Goal: Task Accomplishment & Management: Manage account settings

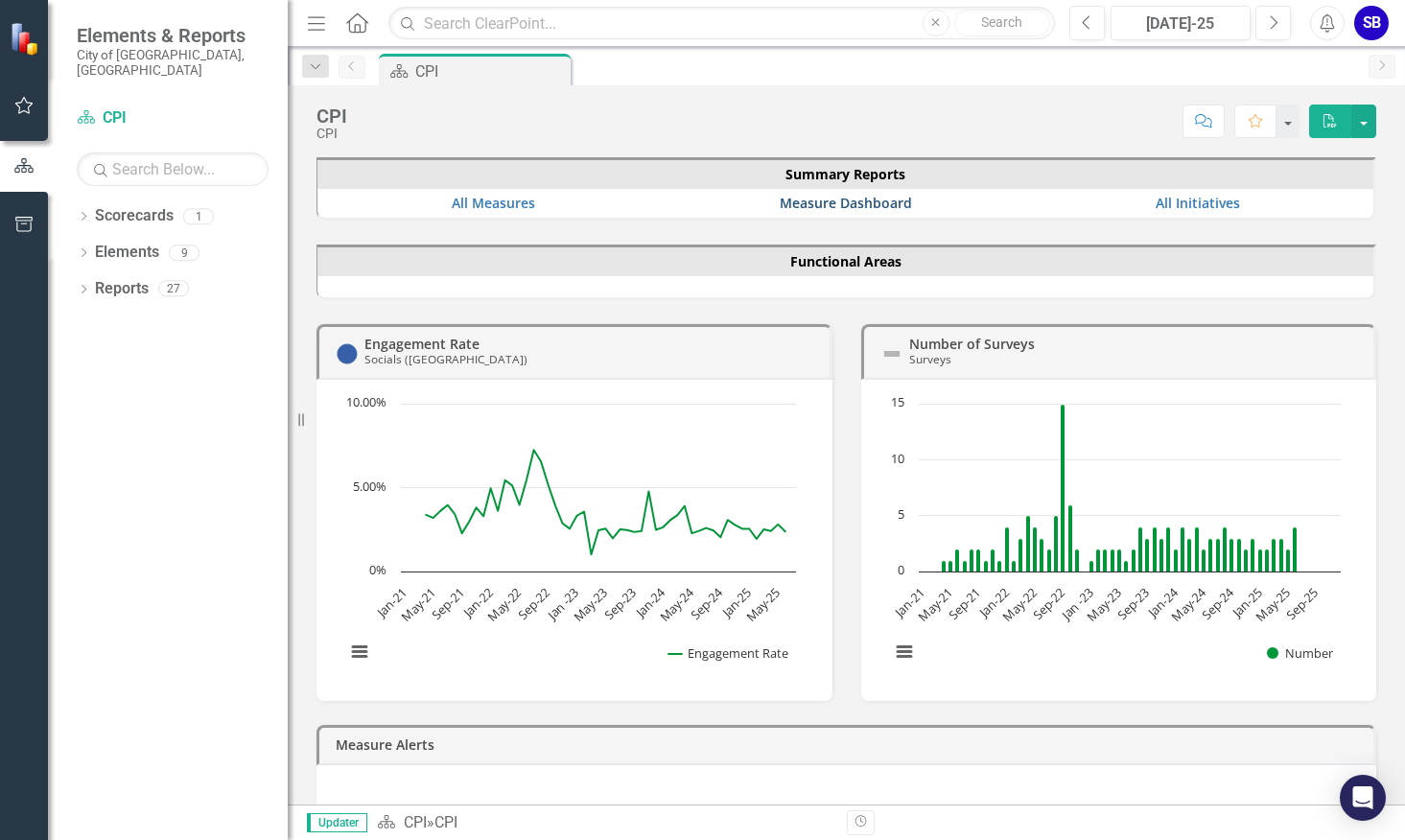
click at [817, 196] on link "Measure Dashboard" at bounding box center [846, 203] width 133 height 18
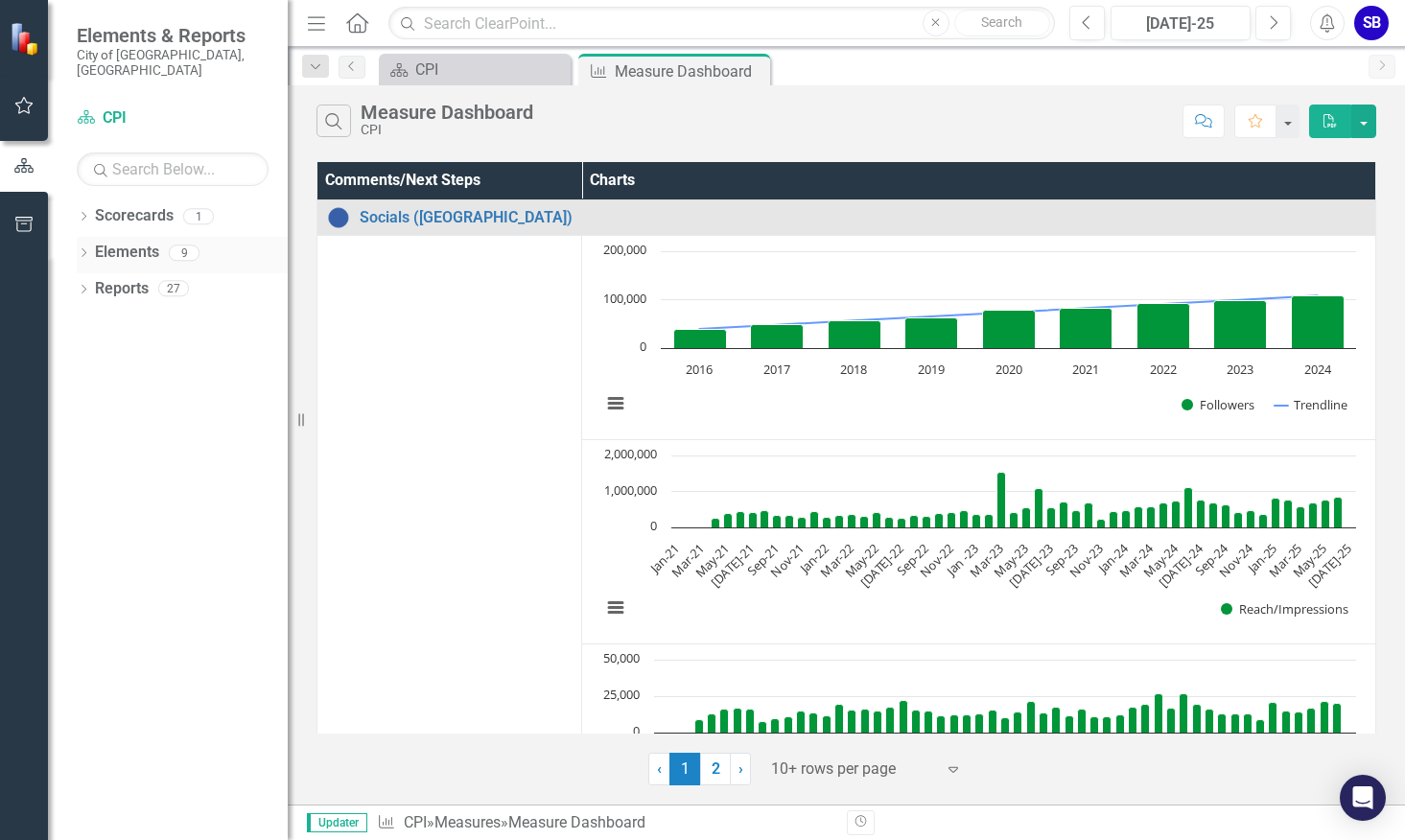
click at [84, 249] on icon "Dropdown" at bounding box center [84, 254] width 13 height 11
click at [96, 358] on icon "Dropdown" at bounding box center [93, 362] width 13 height 11
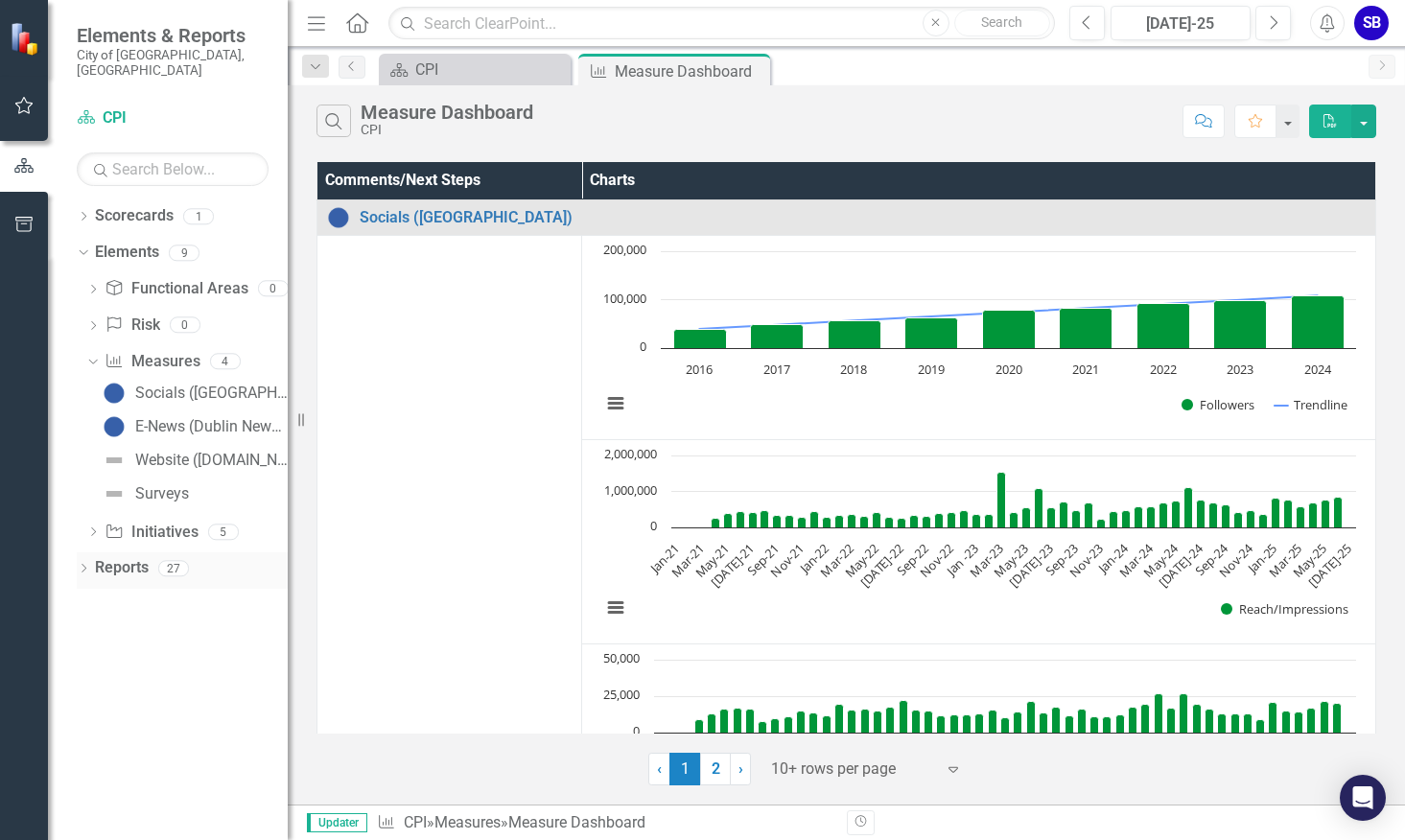
click at [82, 565] on icon "Dropdown" at bounding box center [84, 570] width 13 height 11
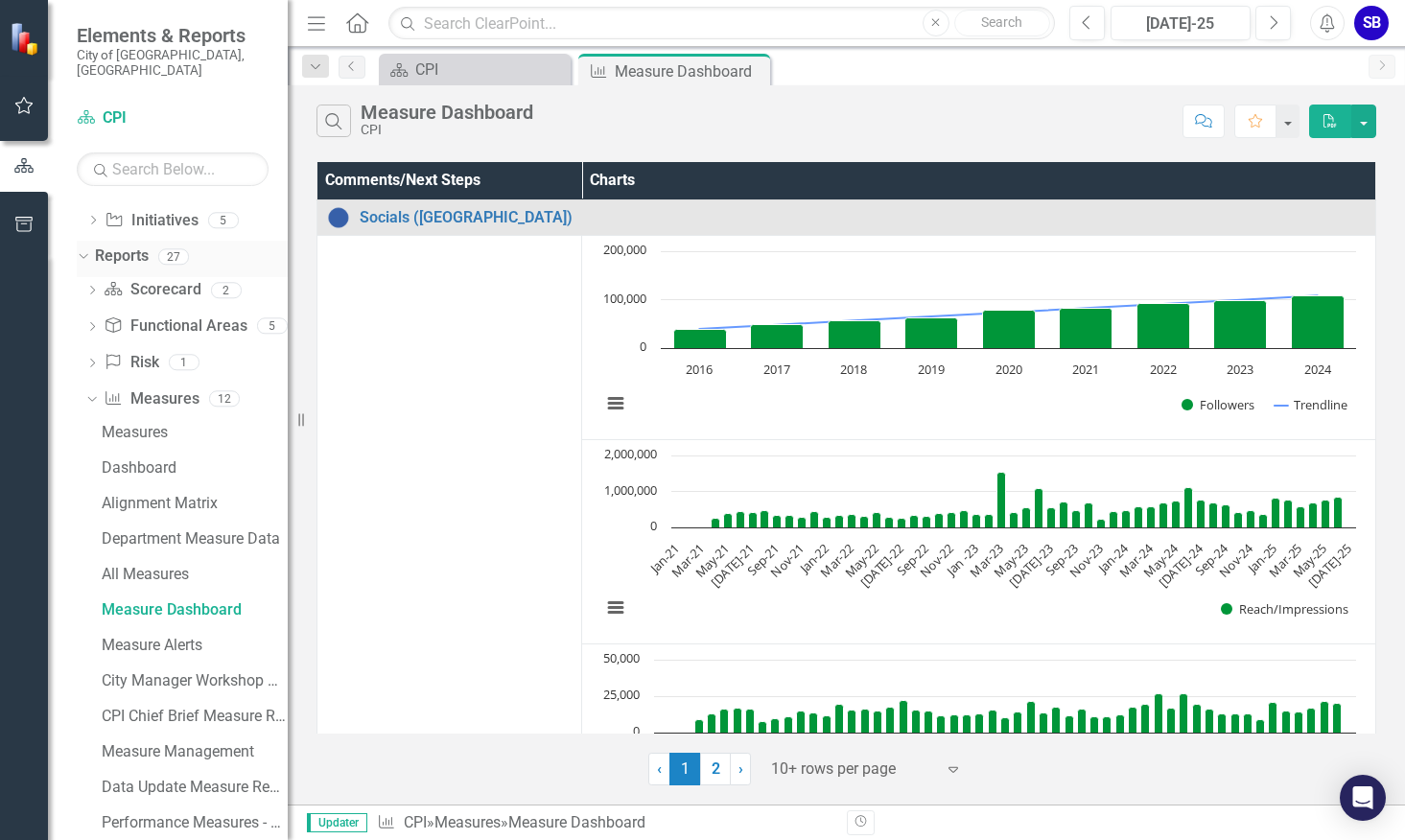
scroll to position [363, 0]
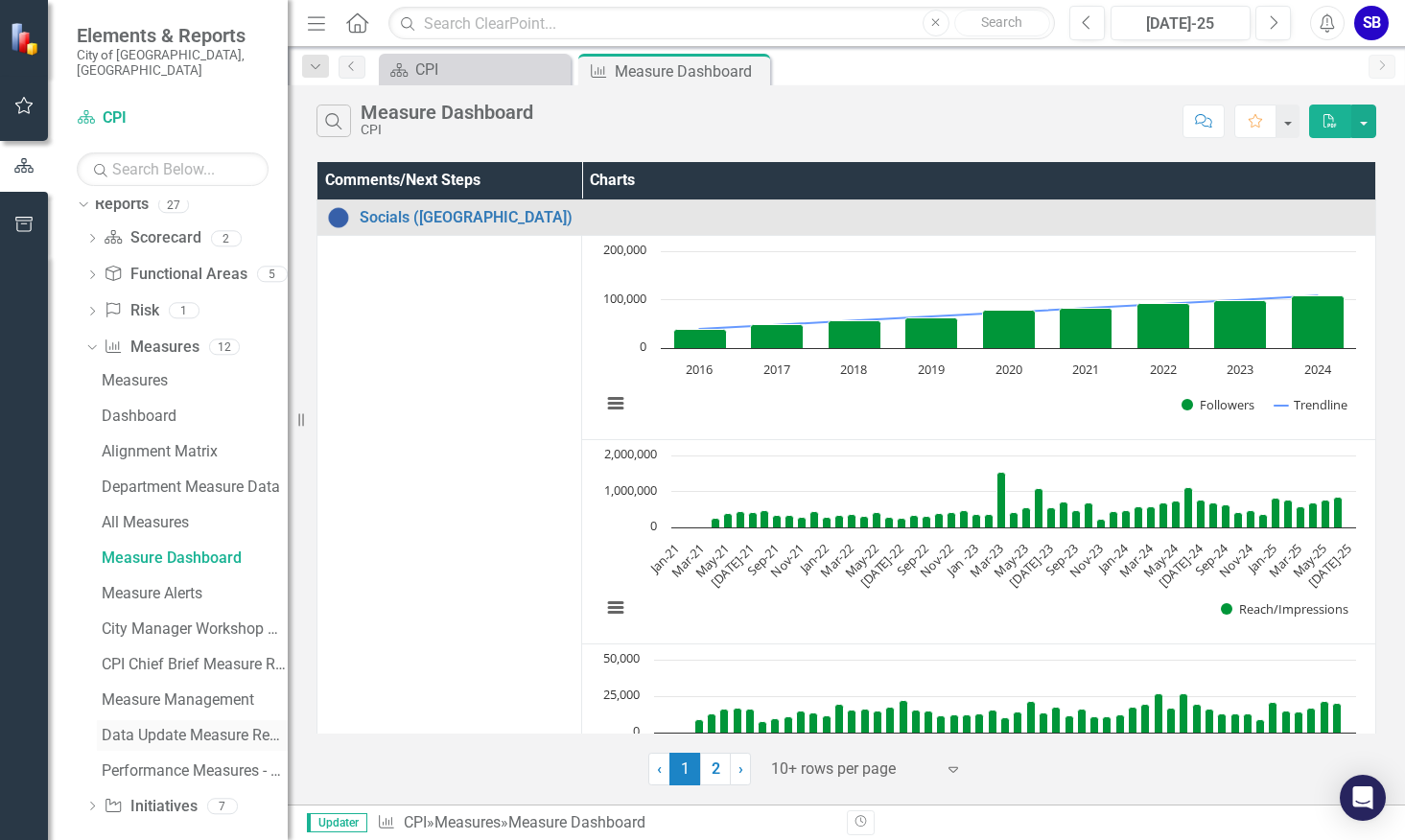
click at [146, 727] on div "Data Update Measure Report" at bounding box center [195, 735] width 187 height 17
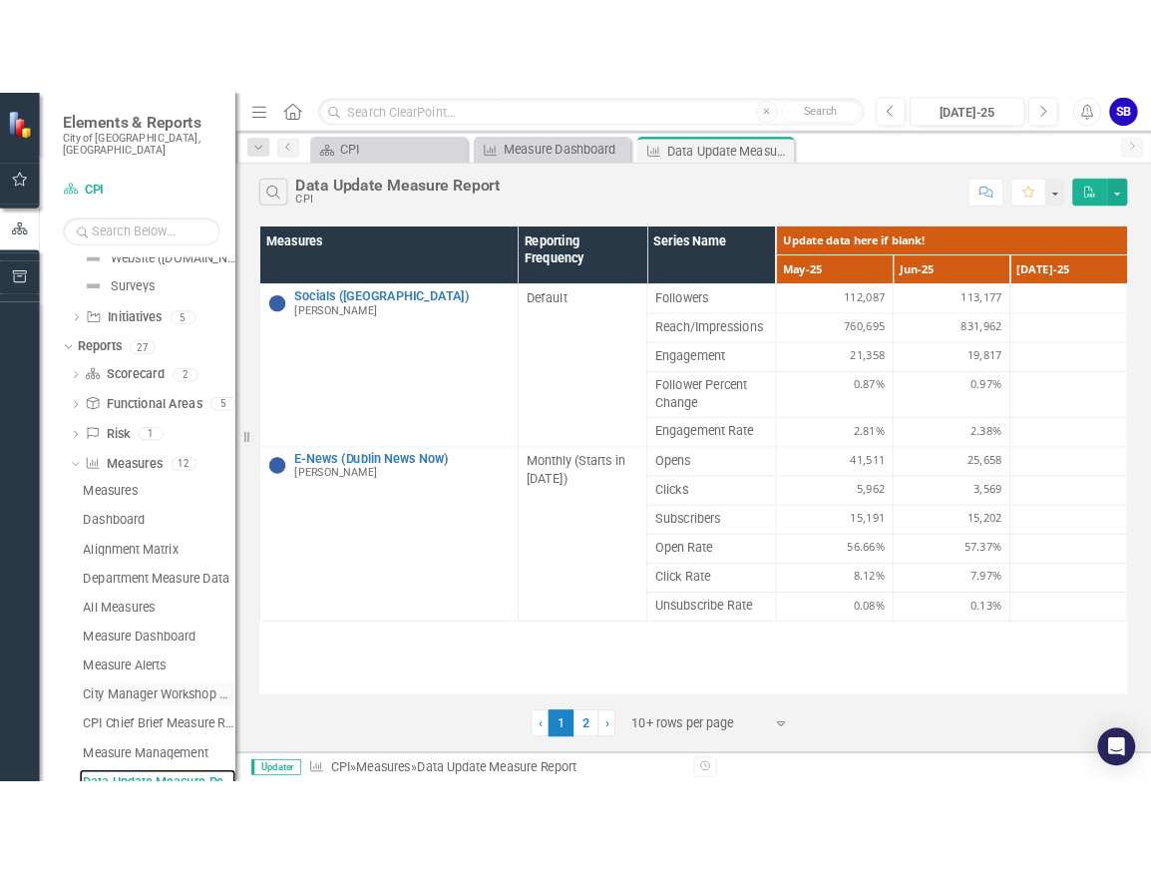
scroll to position [378, 0]
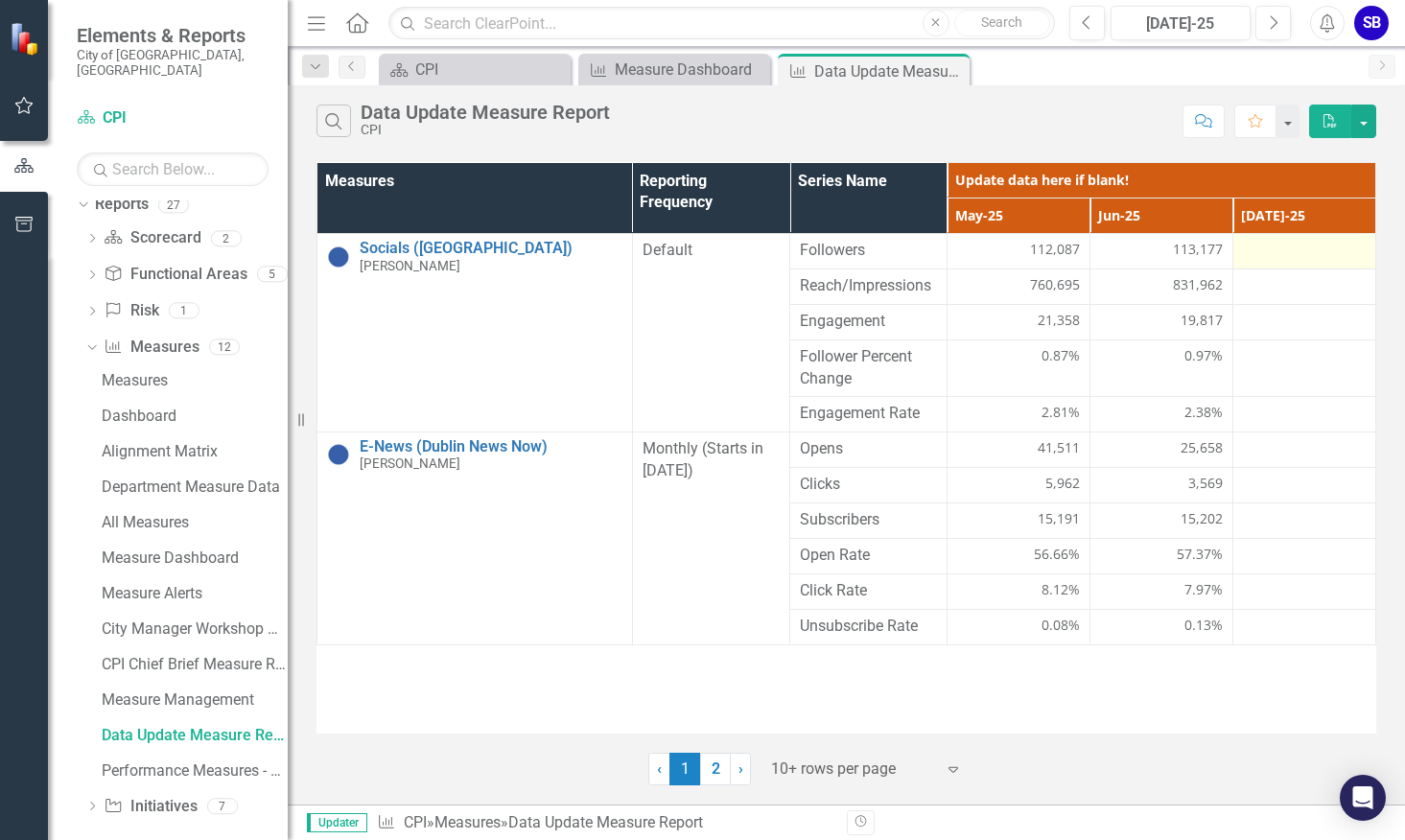
click at [1307, 256] on div at bounding box center [1305, 251] width 123 height 23
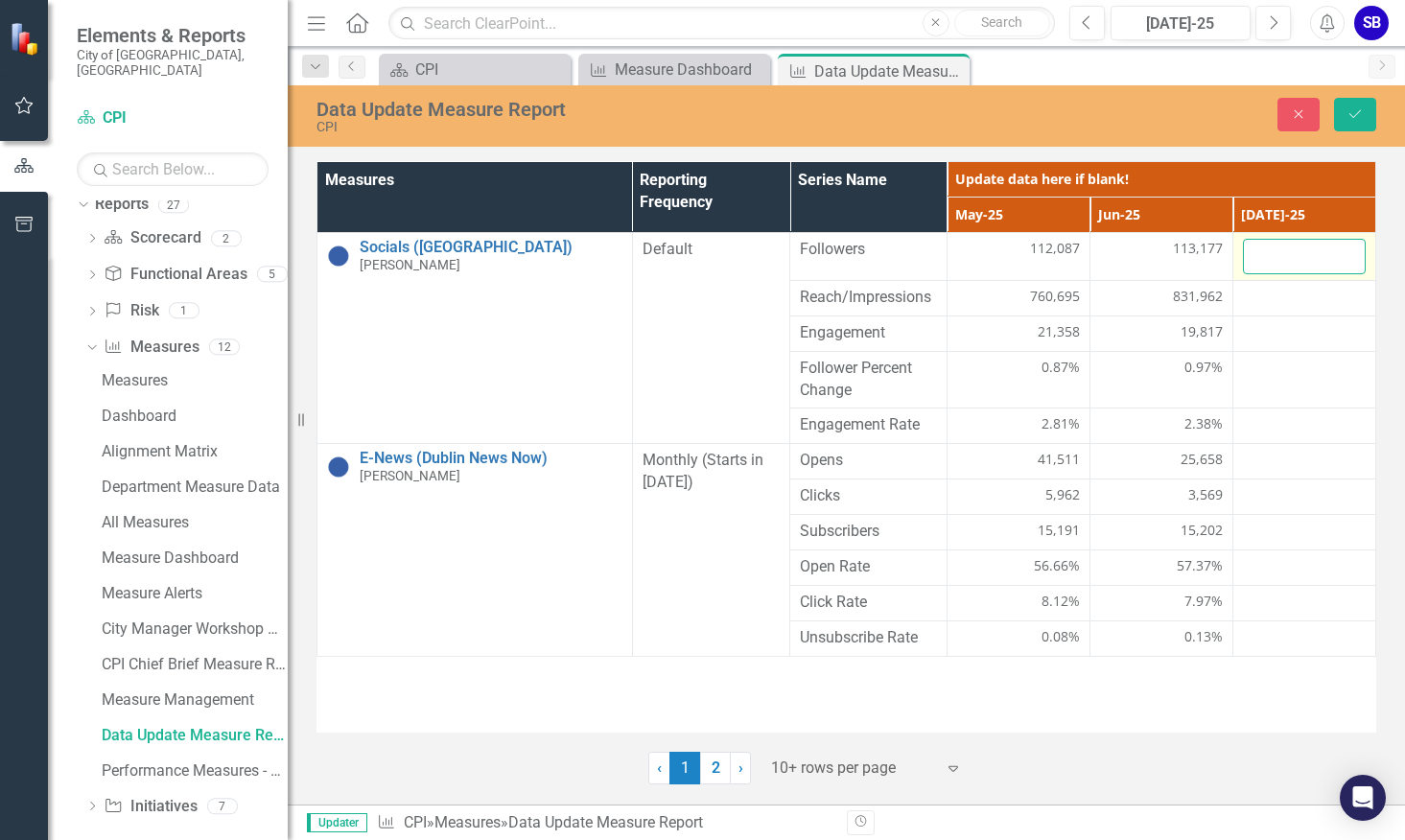
click at [1303, 257] on input "number" at bounding box center [1305, 256] width 123 height 36
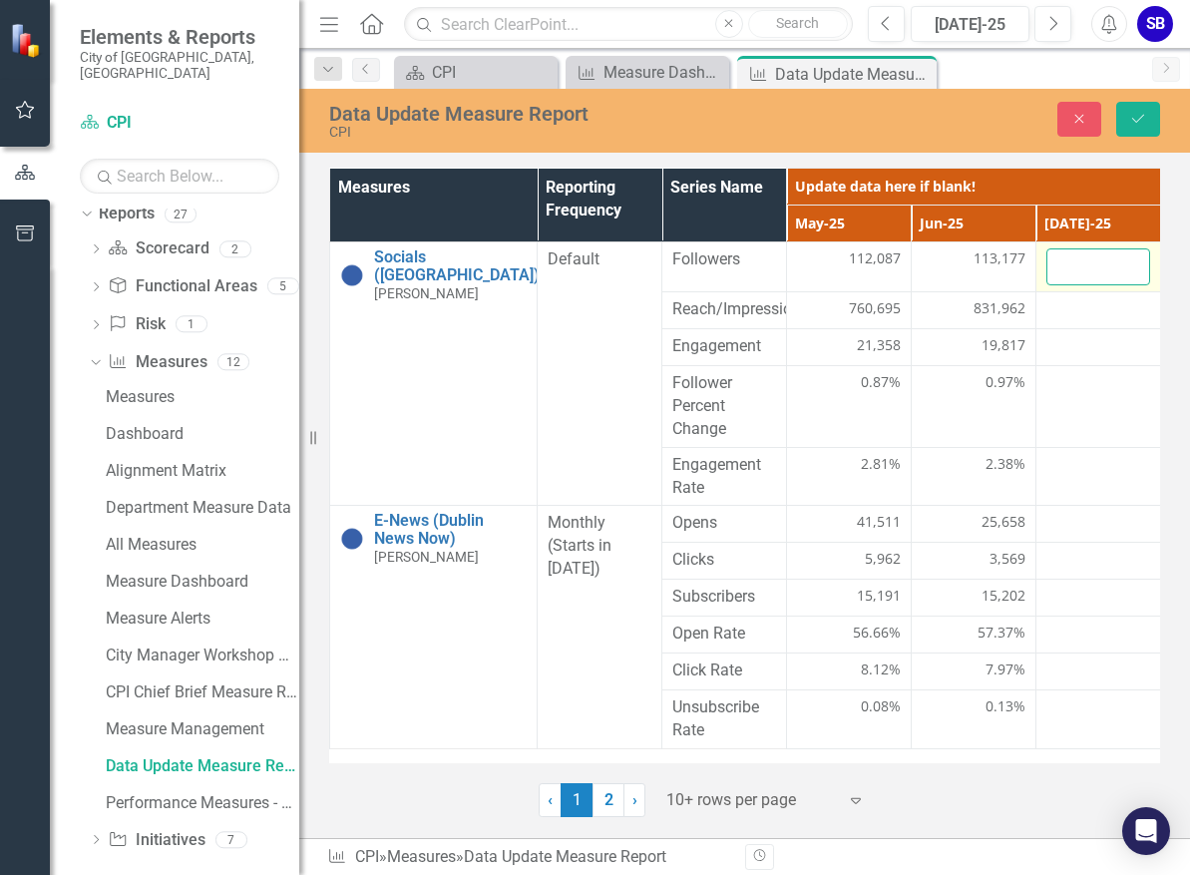
scroll to position [0, 16]
click at [1060, 266] on input "number" at bounding box center [1097, 266] width 104 height 37
type input "114129"
click at [1137, 108] on button "Save" at bounding box center [1138, 119] width 44 height 35
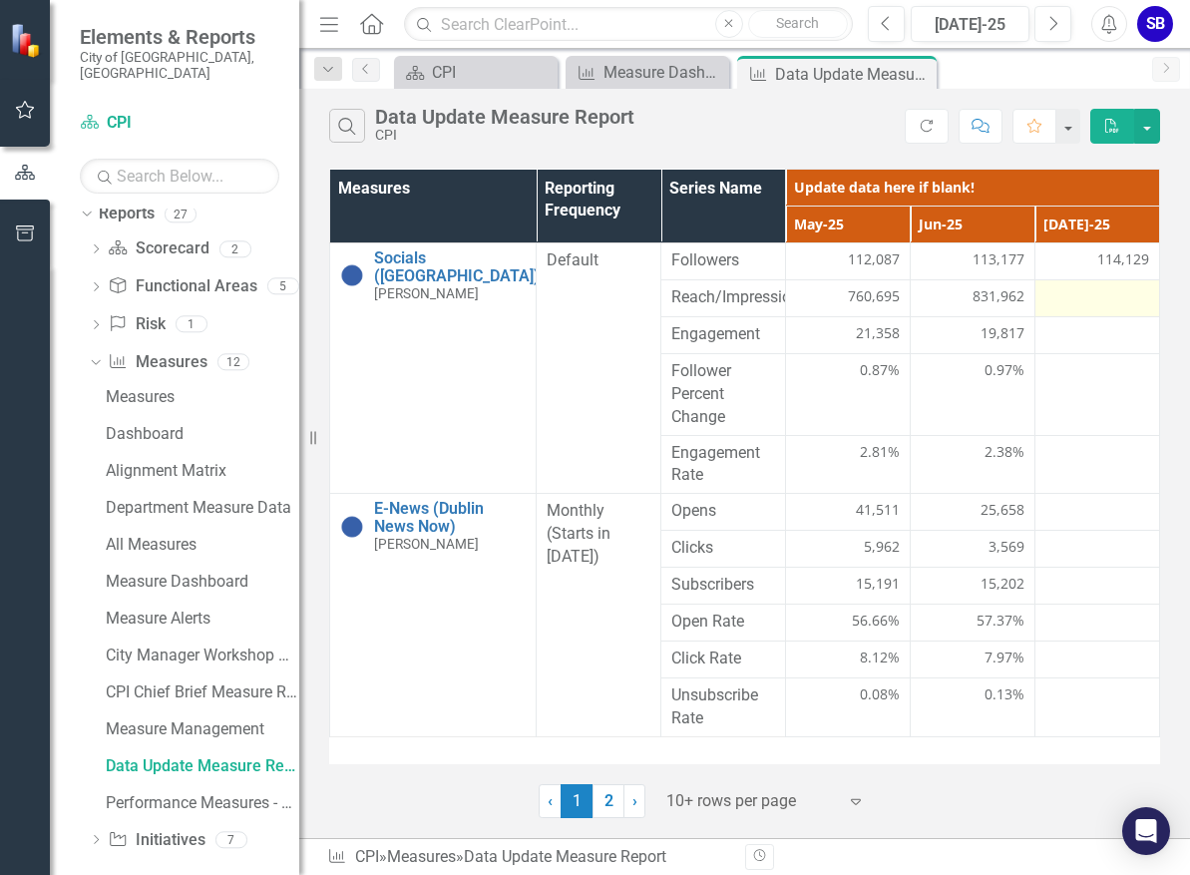
click at [1107, 296] on div at bounding box center [1097, 298] width 104 height 24
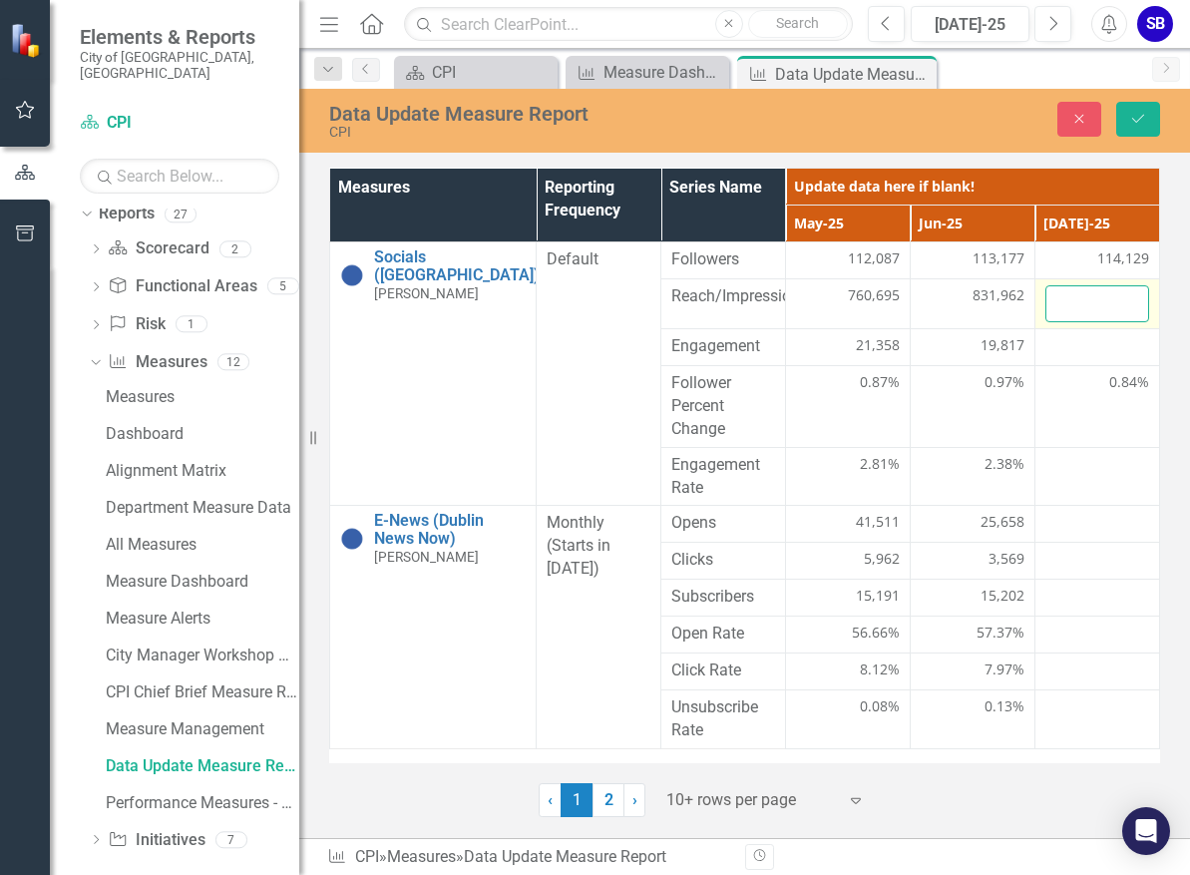
click at [1099, 301] on input "number" at bounding box center [1097, 303] width 104 height 37
type input "686753"
click at [1141, 127] on button "Save" at bounding box center [1138, 119] width 44 height 35
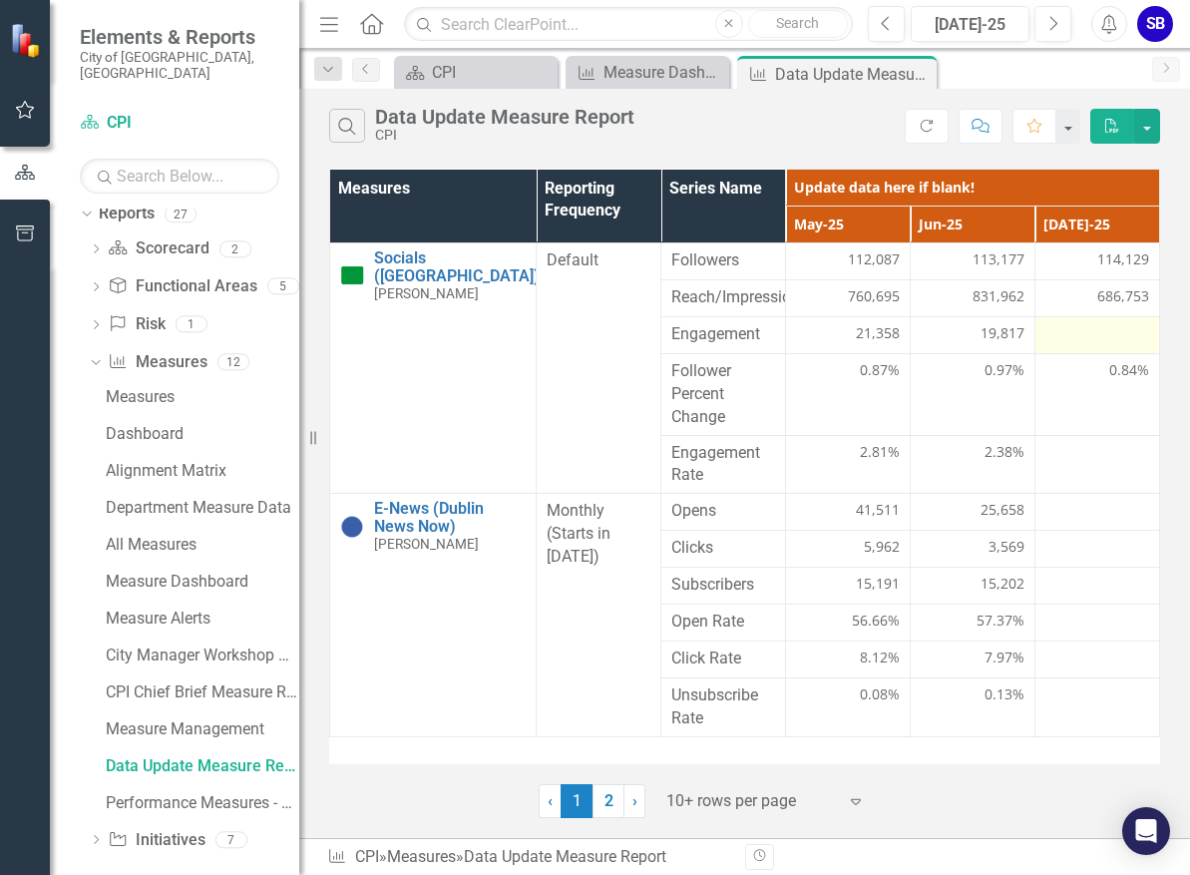
click at [1116, 338] on div at bounding box center [1097, 335] width 104 height 24
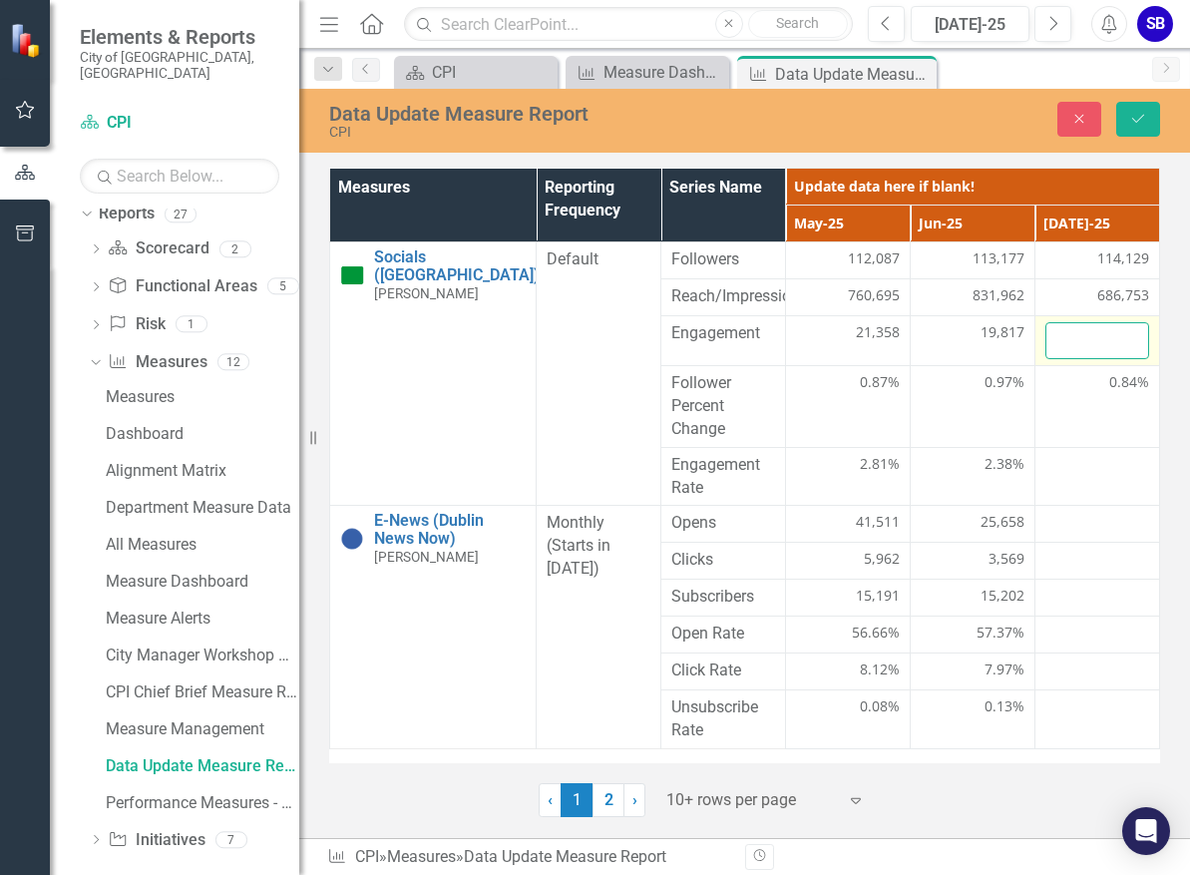
click at [1100, 343] on input "number" at bounding box center [1097, 340] width 104 height 37
type input "13849"
click at [1141, 115] on icon "Save" at bounding box center [1138, 119] width 18 height 14
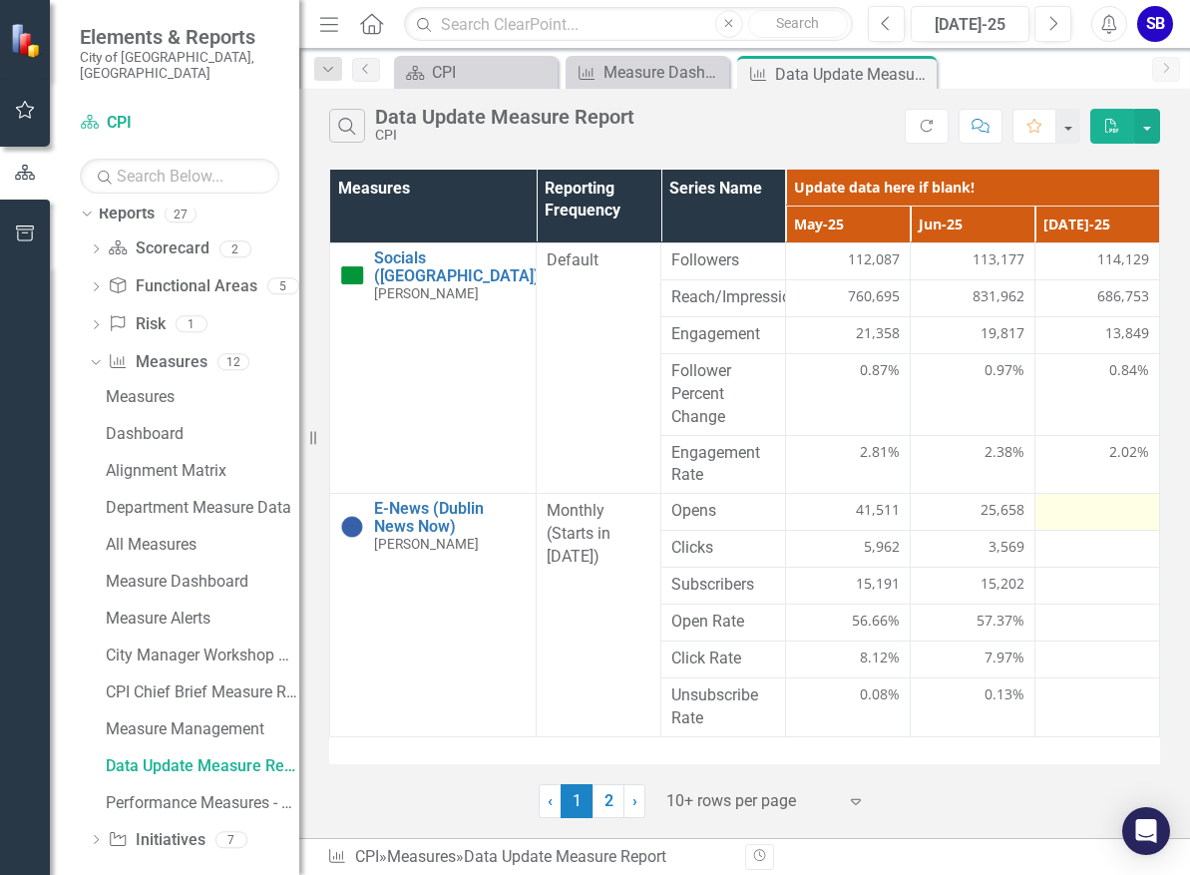
click at [1079, 514] on div at bounding box center [1097, 512] width 104 height 24
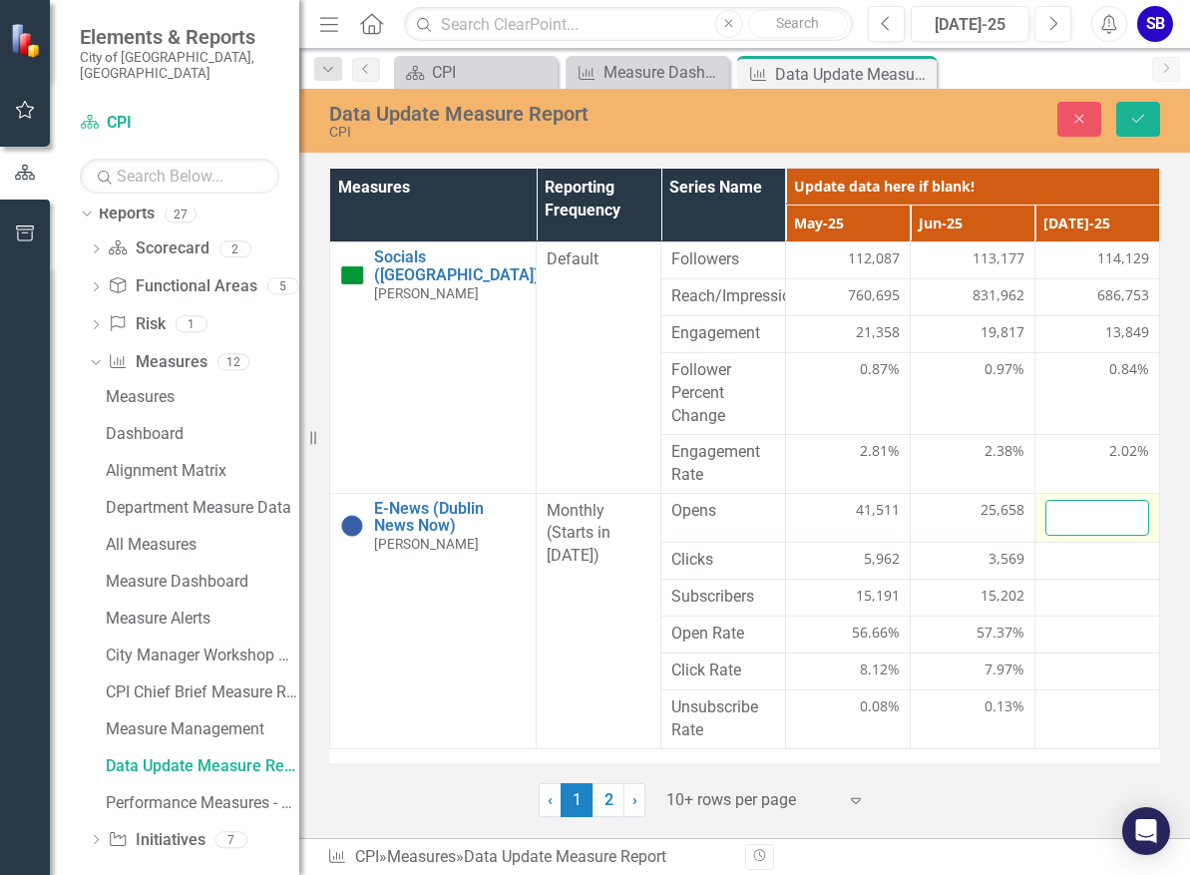
click at [1081, 513] on input "number" at bounding box center [1097, 518] width 104 height 37
type input "42680"
click at [1152, 121] on button "Save" at bounding box center [1138, 119] width 44 height 35
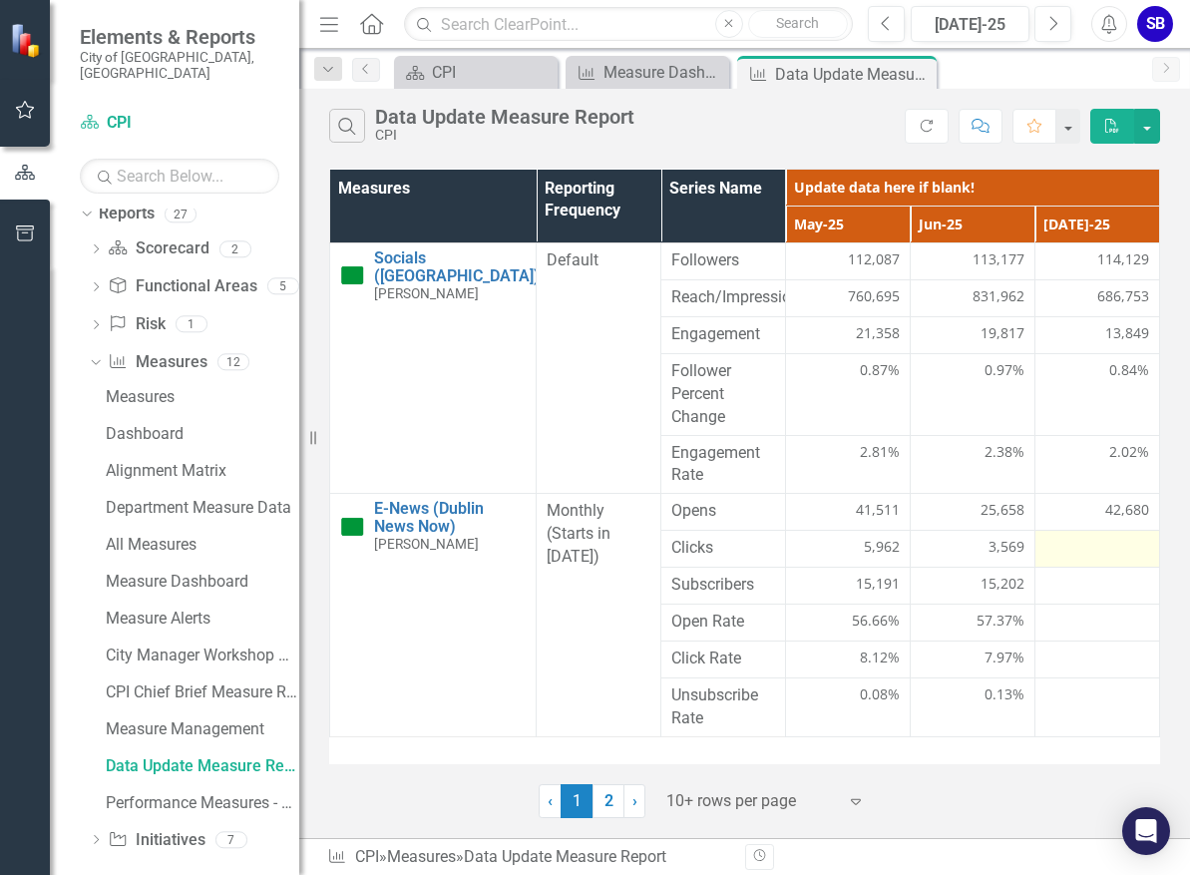
click at [1120, 548] on div at bounding box center [1097, 549] width 104 height 24
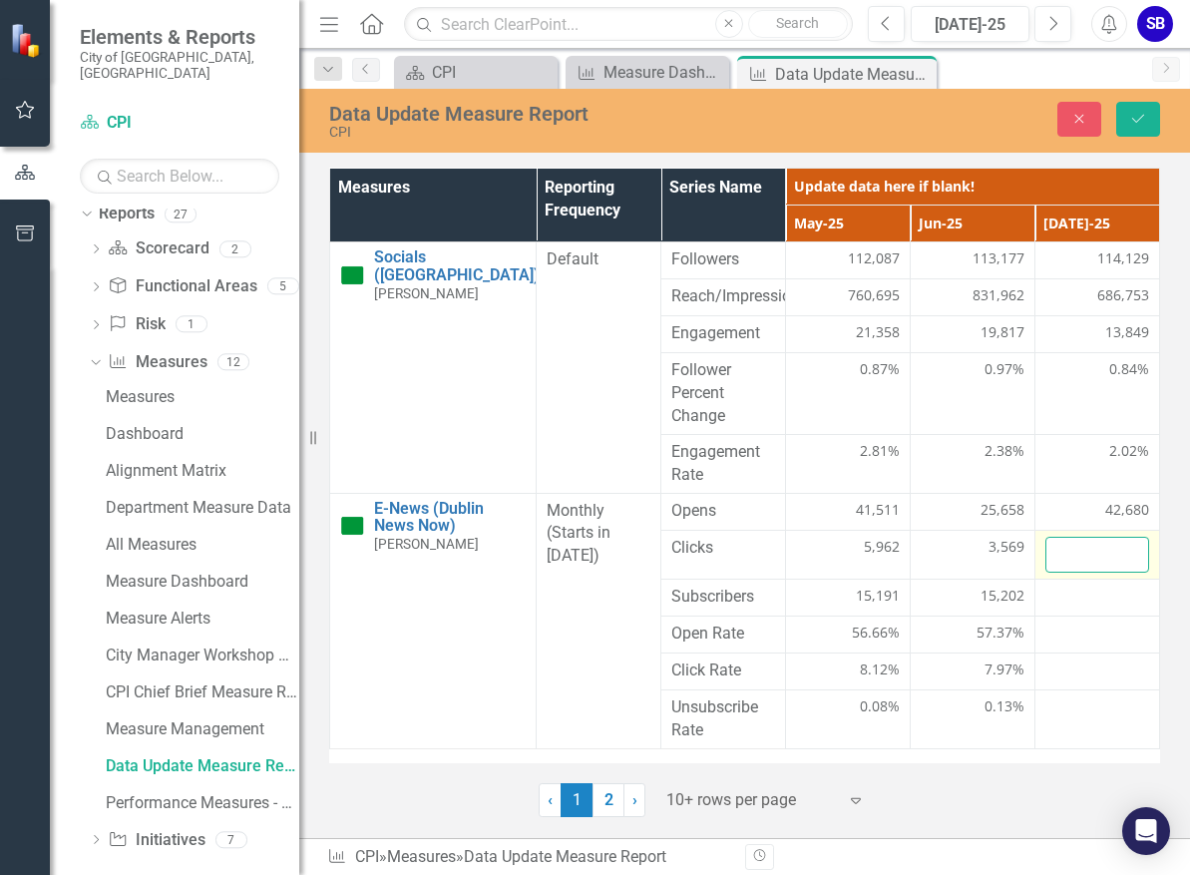
click at [1098, 548] on input "number" at bounding box center [1097, 555] width 104 height 37
type input "6278"
click at [1146, 136] on button "Save" at bounding box center [1138, 119] width 44 height 35
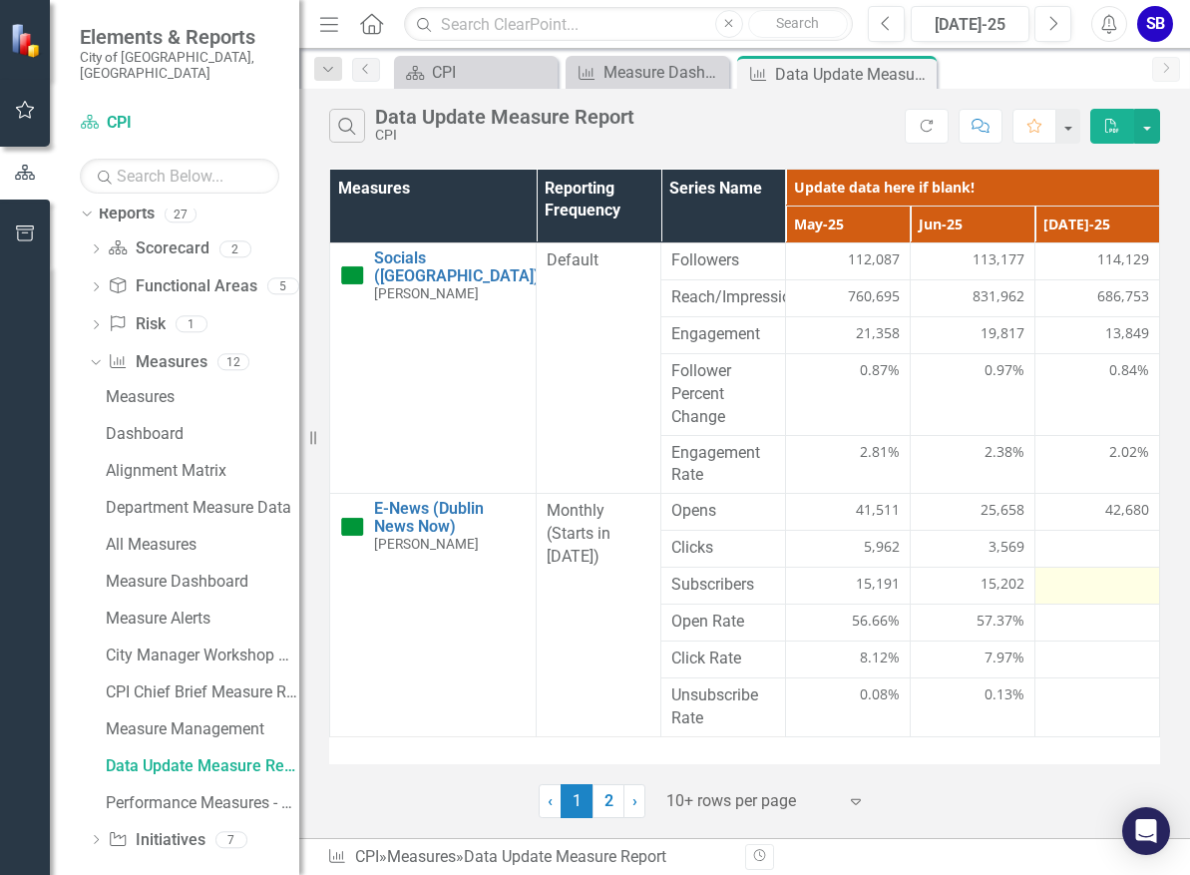
click at [1095, 594] on div at bounding box center [1097, 586] width 104 height 24
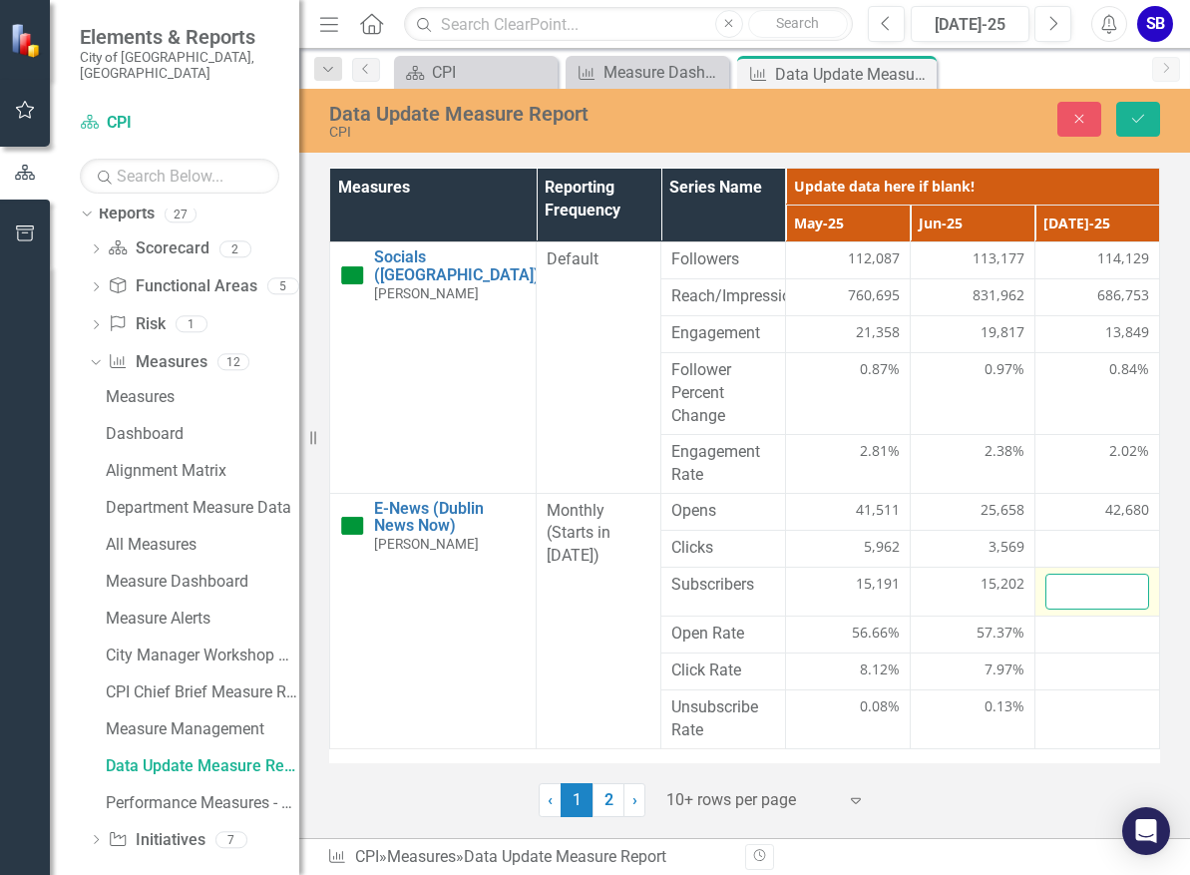
click at [1095, 594] on input "number" at bounding box center [1097, 592] width 104 height 37
type input "15696"
click at [1141, 110] on button "Save" at bounding box center [1138, 119] width 44 height 35
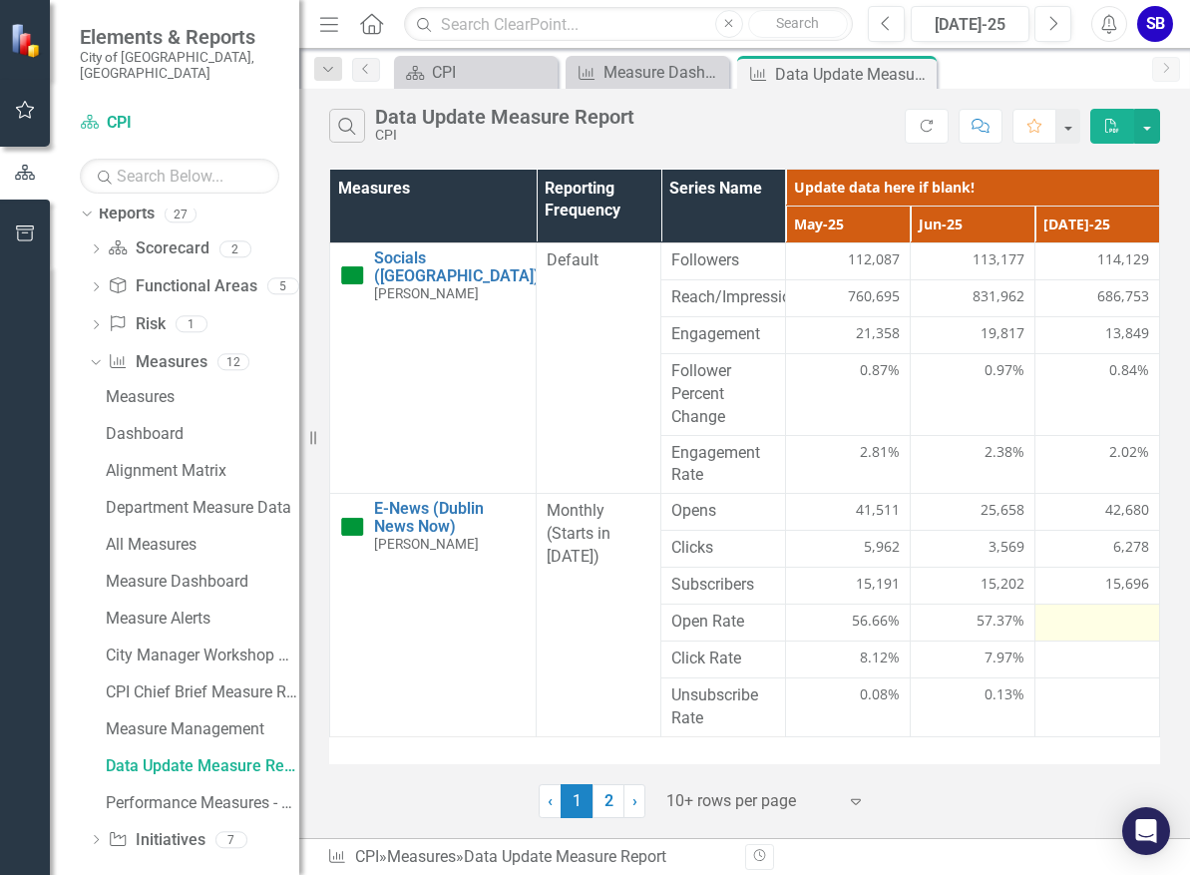
click at [1102, 626] on div at bounding box center [1097, 623] width 104 height 24
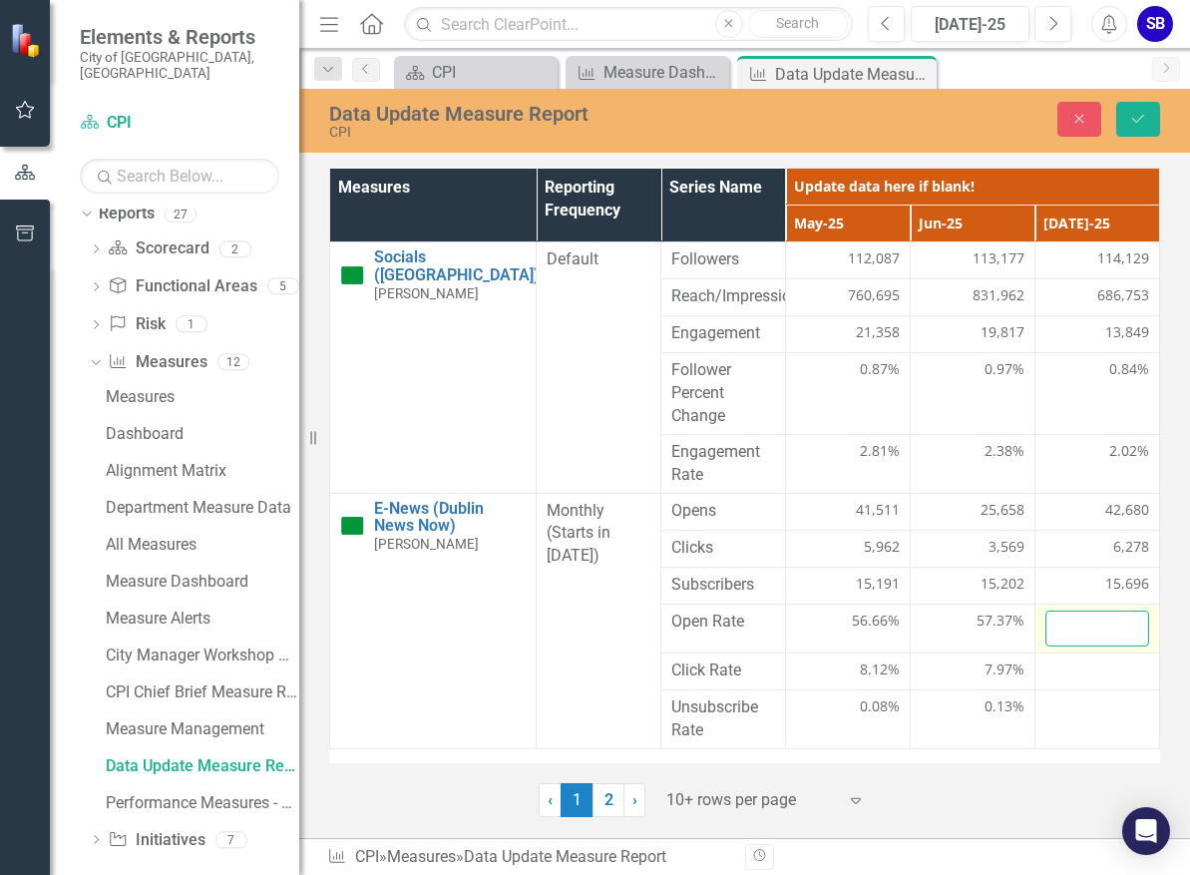
click at [1084, 626] on input "number" at bounding box center [1097, 629] width 104 height 37
type input "55.96"
click at [1144, 122] on icon "Save" at bounding box center [1138, 119] width 18 height 14
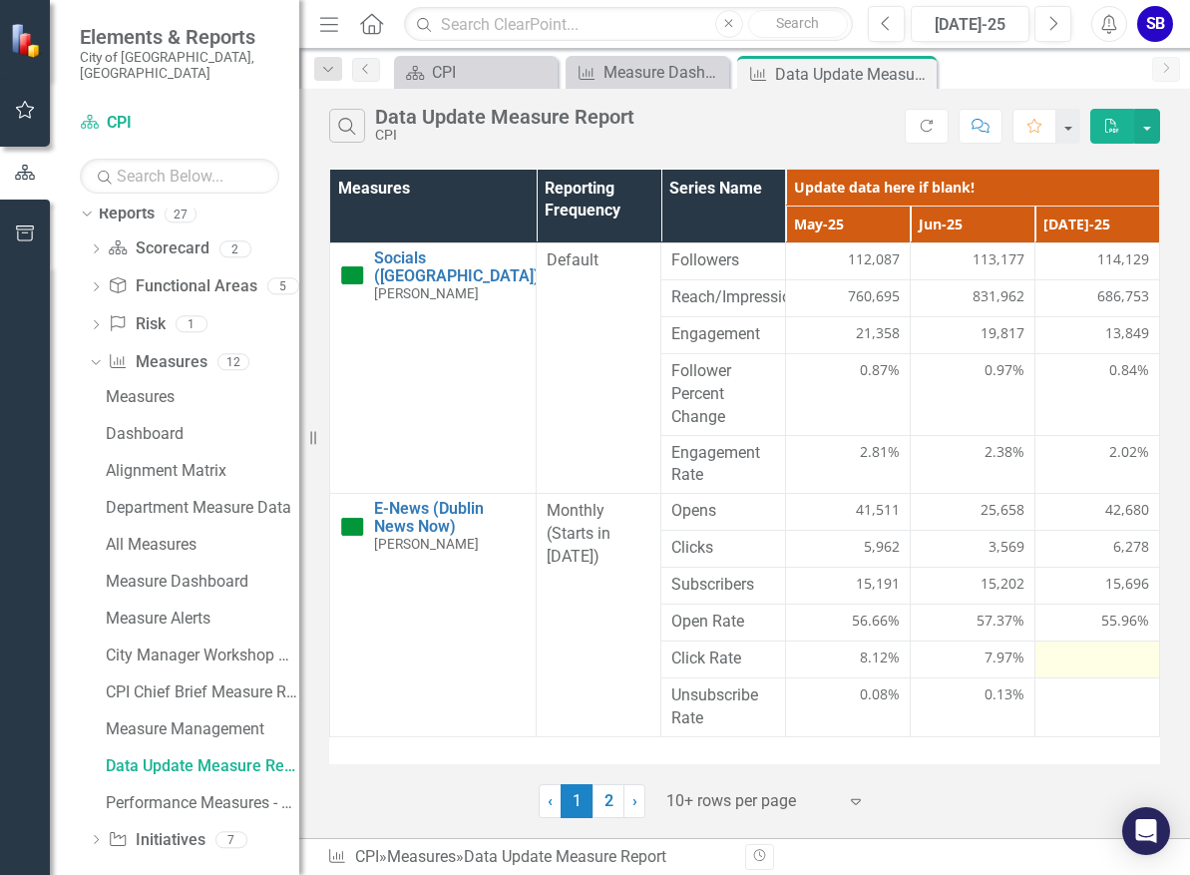
click at [1113, 653] on div at bounding box center [1097, 659] width 104 height 24
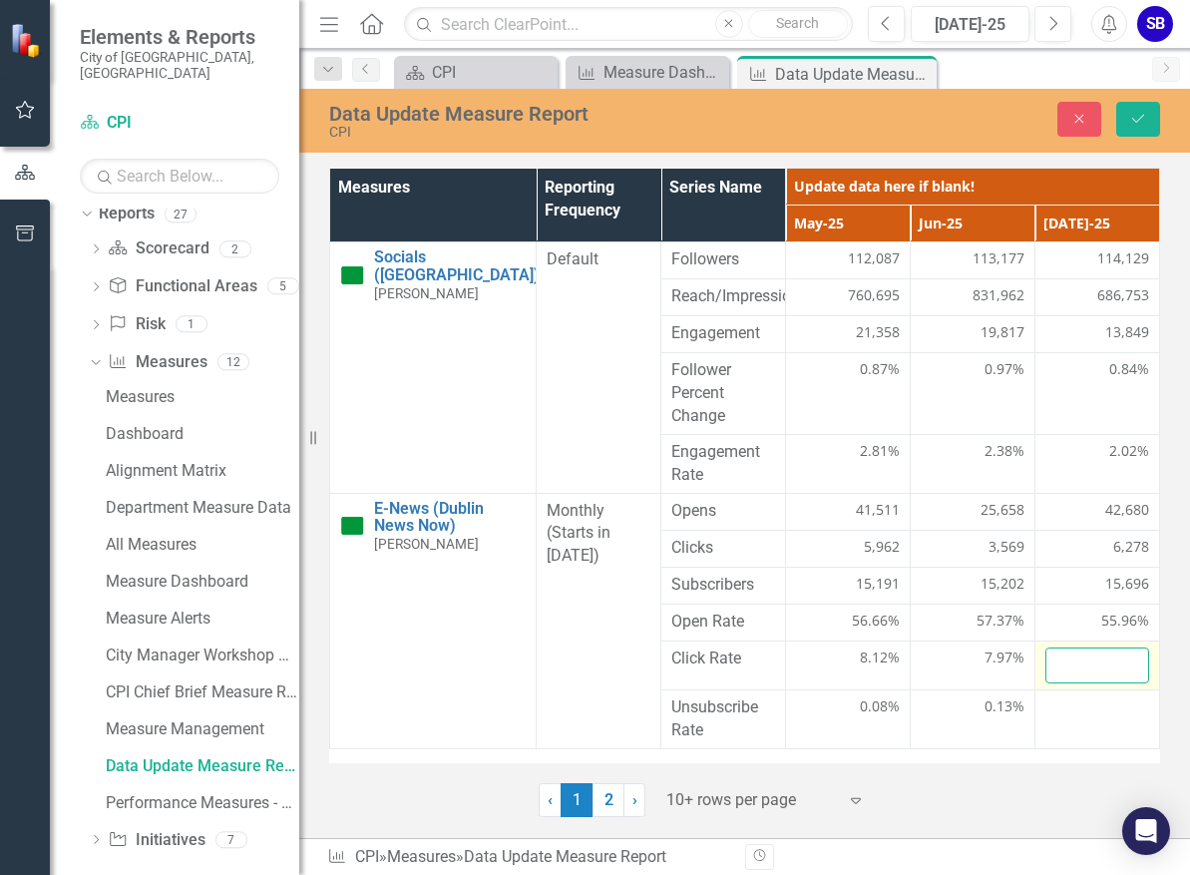
click at [1102, 656] on input "number" at bounding box center [1097, 665] width 104 height 37
click at [1103, 627] on div at bounding box center [1097, 623] width 104 height 24
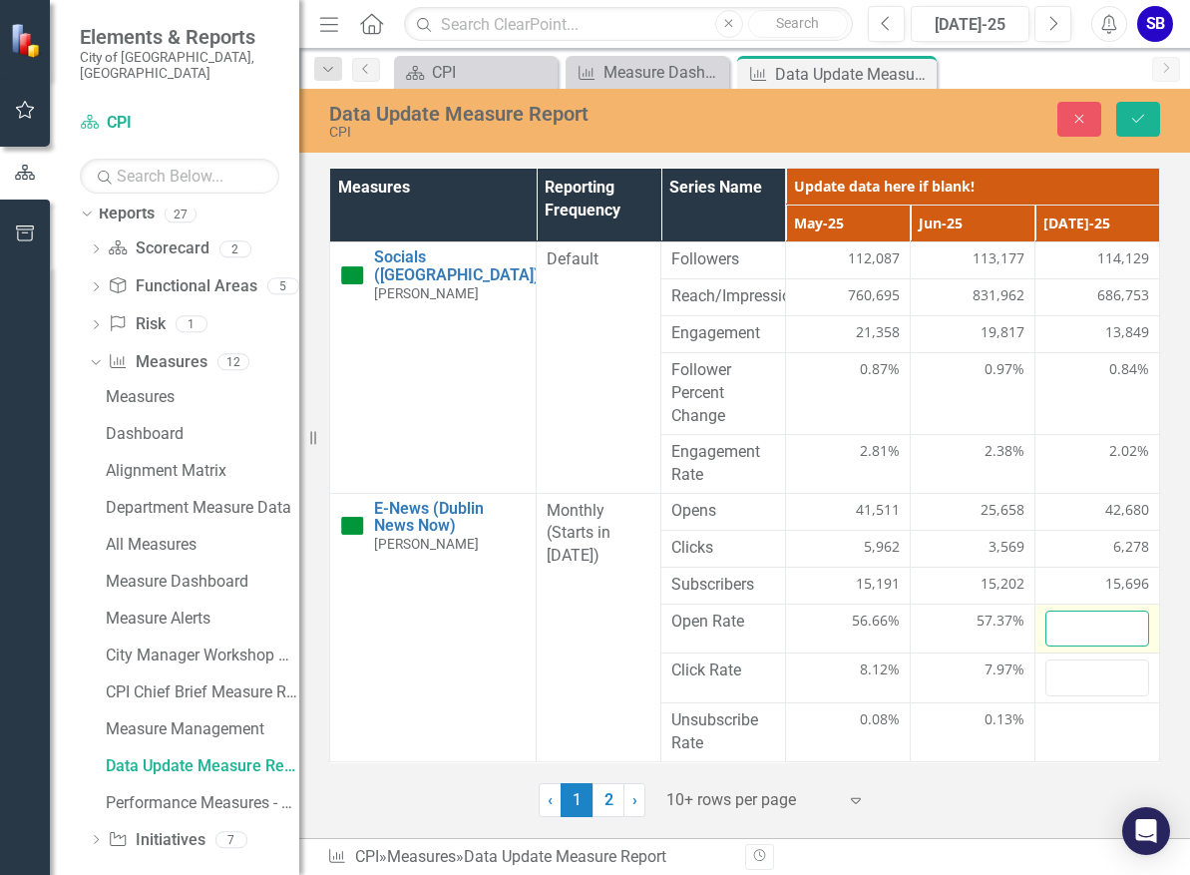
click at [1103, 627] on input "number" at bounding box center [1097, 629] width 104 height 37
type input "55.96"
click at [1147, 113] on button "Save" at bounding box center [1138, 119] width 44 height 35
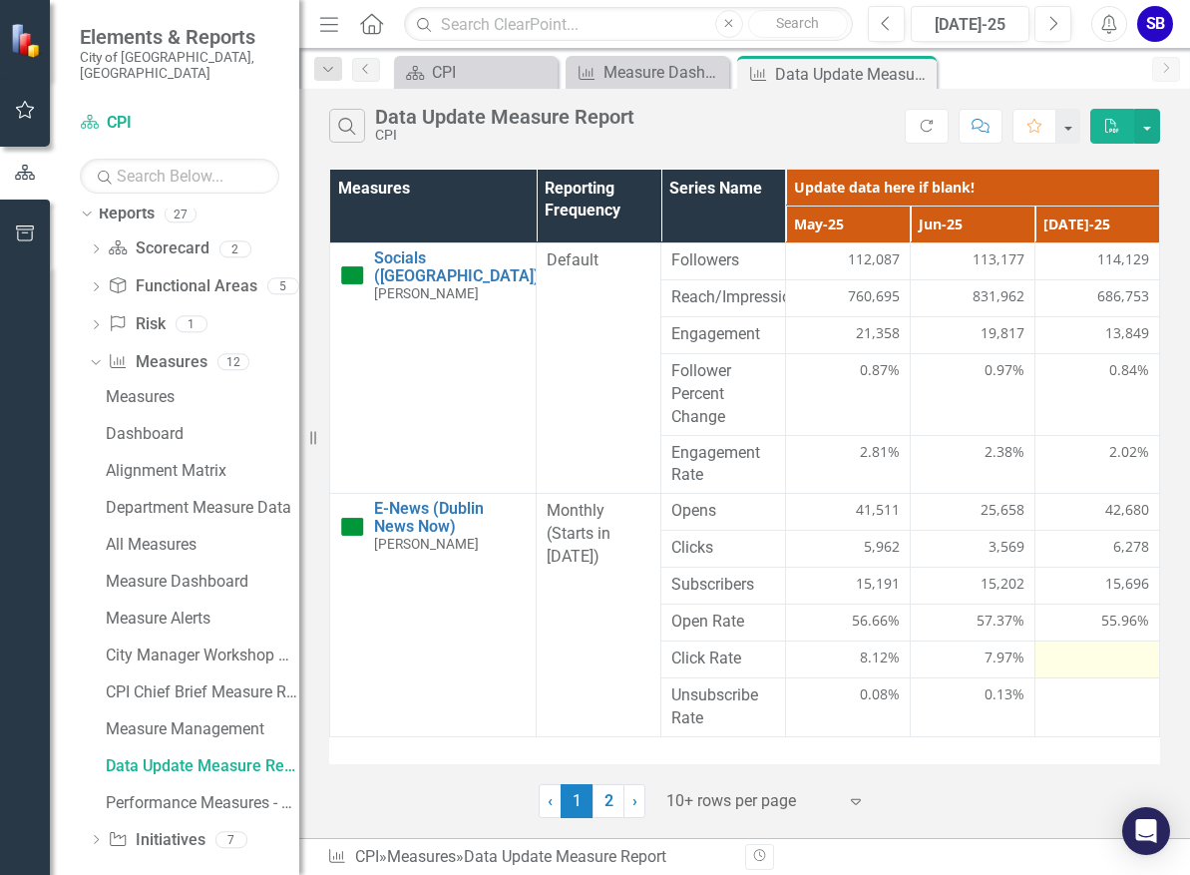
click at [1113, 668] on div at bounding box center [1097, 659] width 104 height 24
click at [1091, 664] on div at bounding box center [1097, 659] width 104 height 24
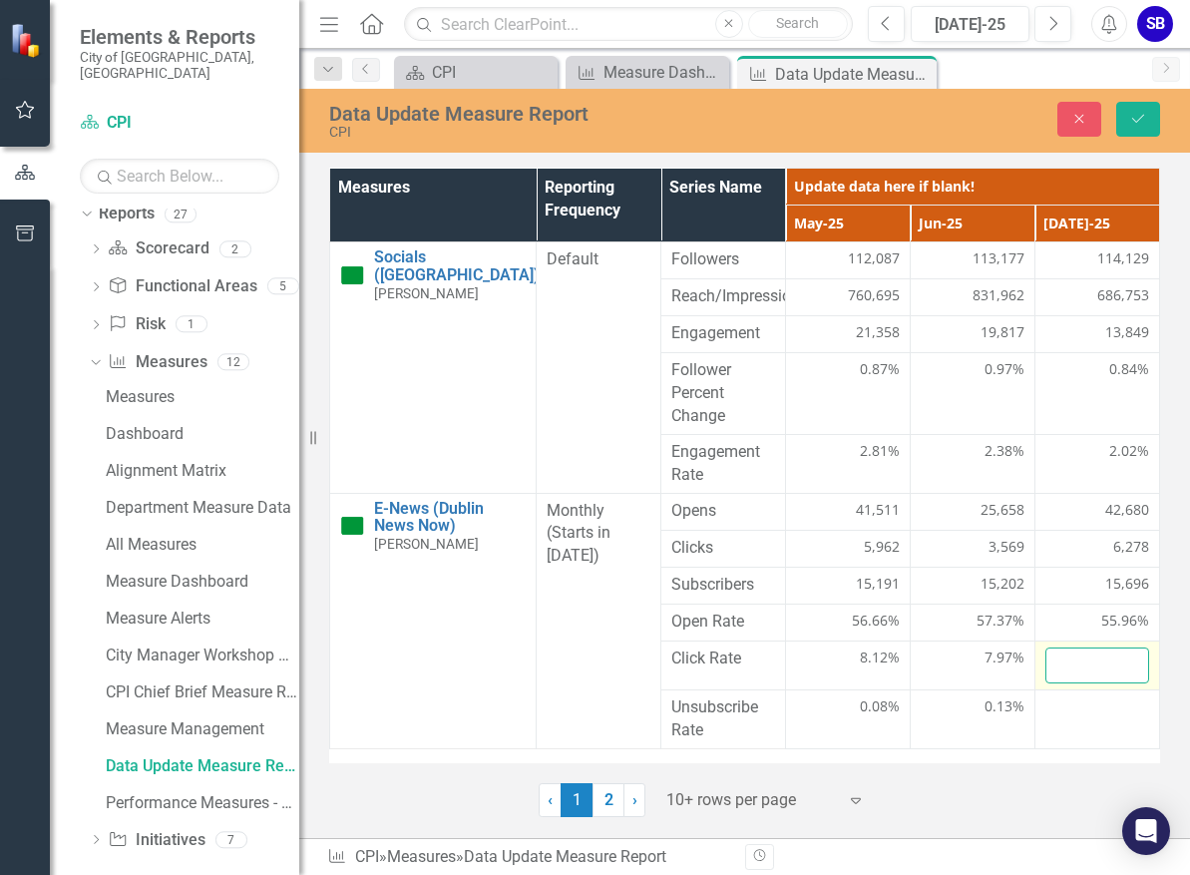
click at [1091, 664] on input "number" at bounding box center [1097, 665] width 104 height 37
type input "8.24"
click at [1136, 115] on icon "Save" at bounding box center [1138, 119] width 18 height 14
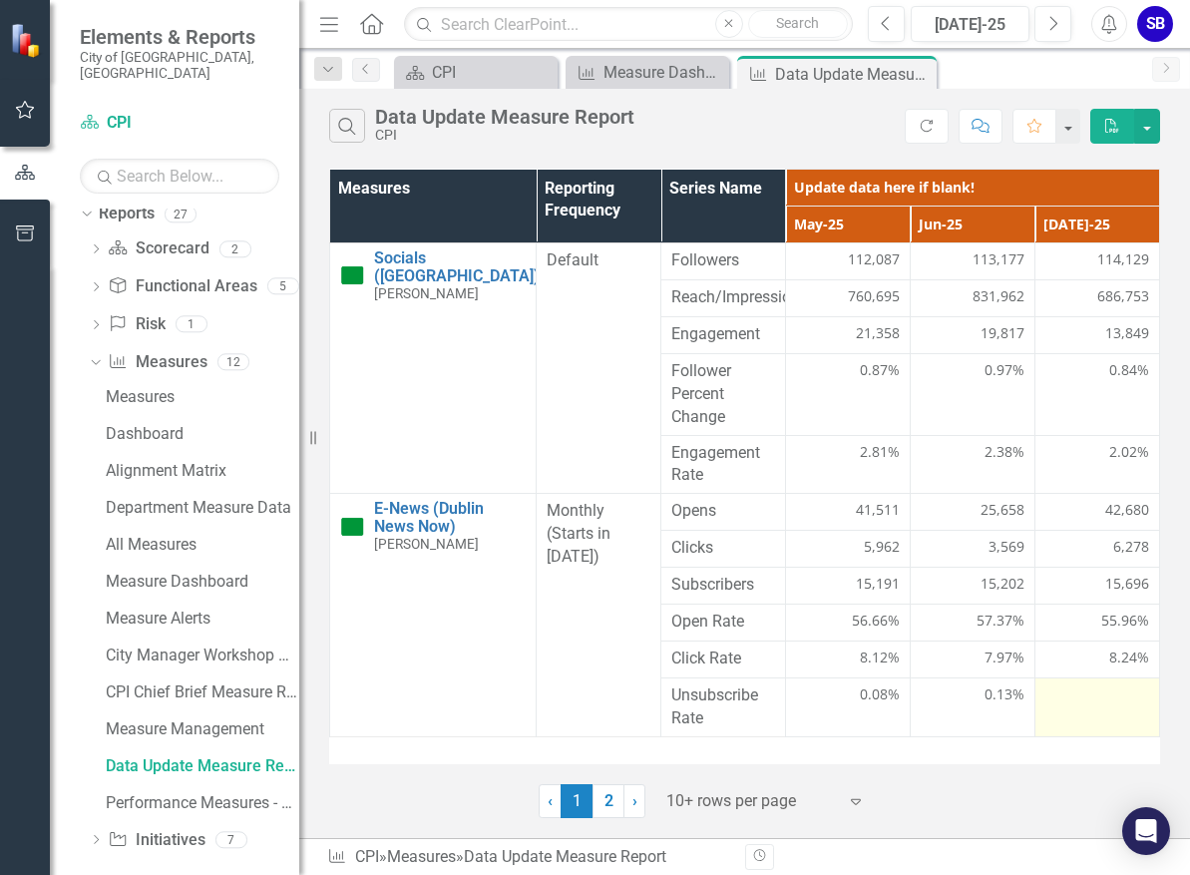
click at [1083, 703] on div at bounding box center [1097, 696] width 104 height 24
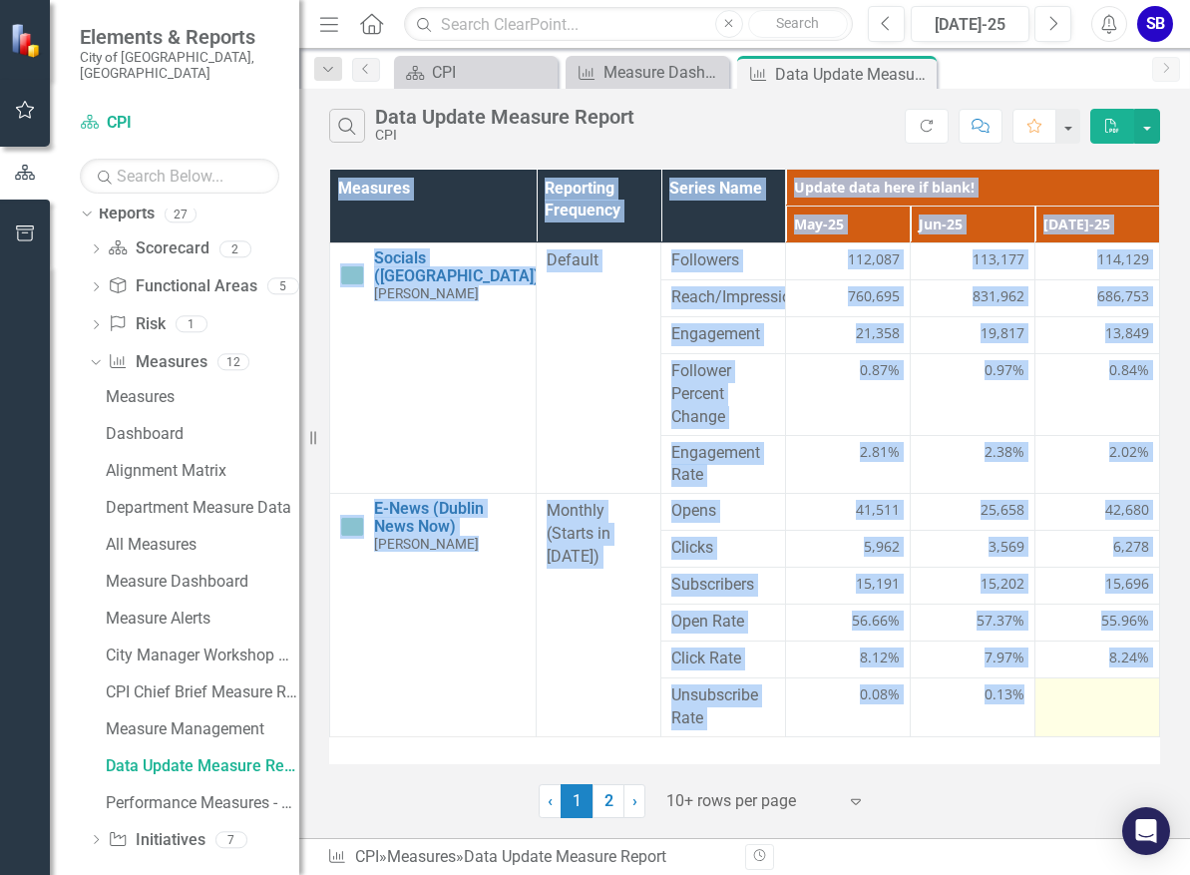
click at [1083, 703] on div at bounding box center [1097, 696] width 104 height 24
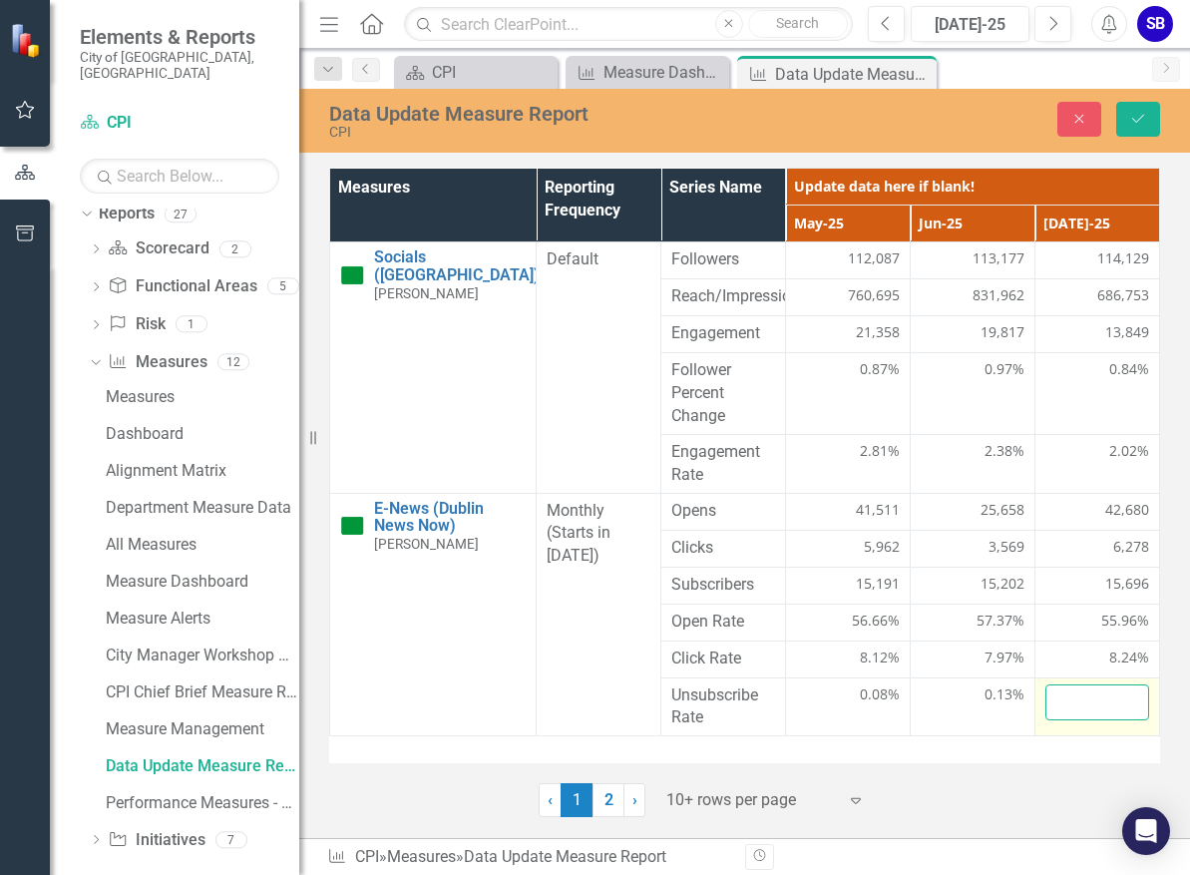
click at [1083, 703] on input "number" at bounding box center [1097, 702] width 104 height 37
type input "0.11"
click at [1141, 128] on button "Save" at bounding box center [1138, 119] width 44 height 35
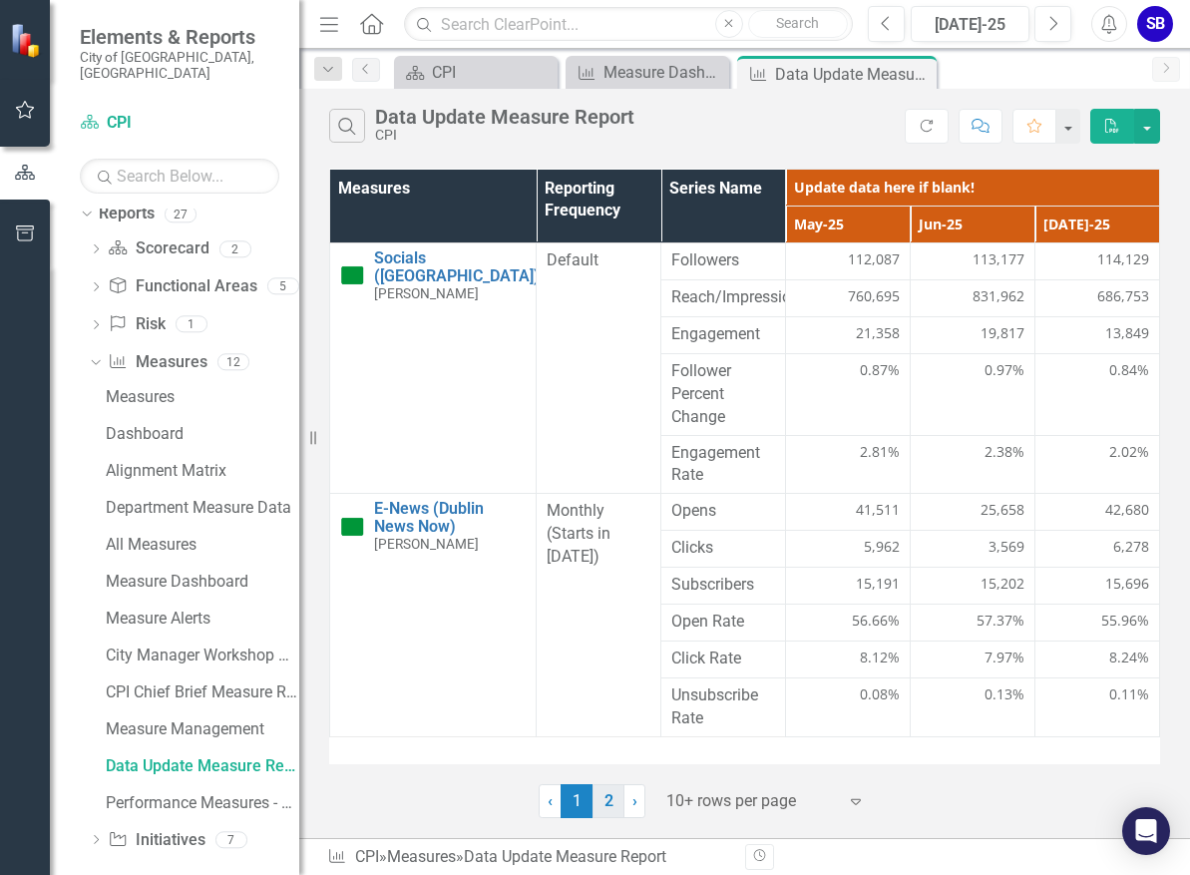
click at [611, 804] on link "2" at bounding box center [609, 801] width 32 height 34
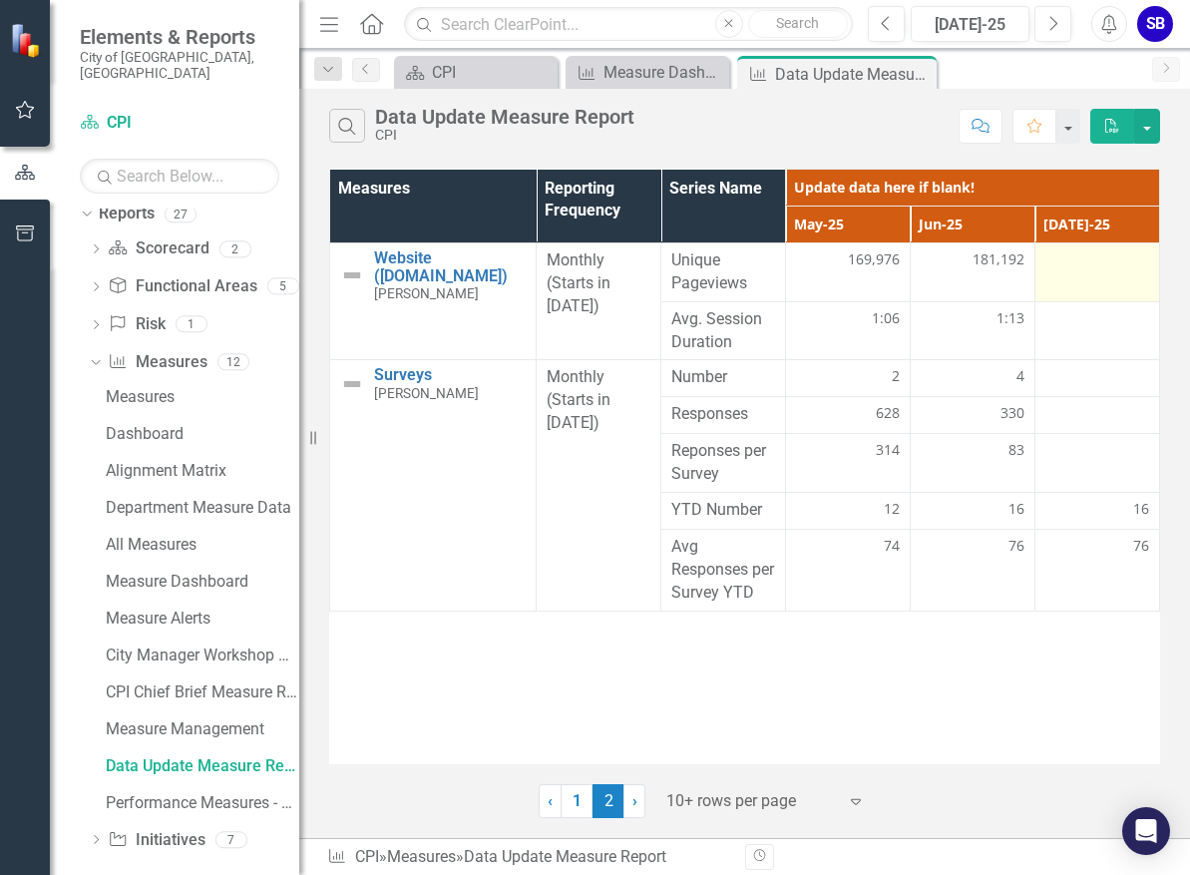
click at [1080, 273] on td at bounding box center [1097, 272] width 125 height 59
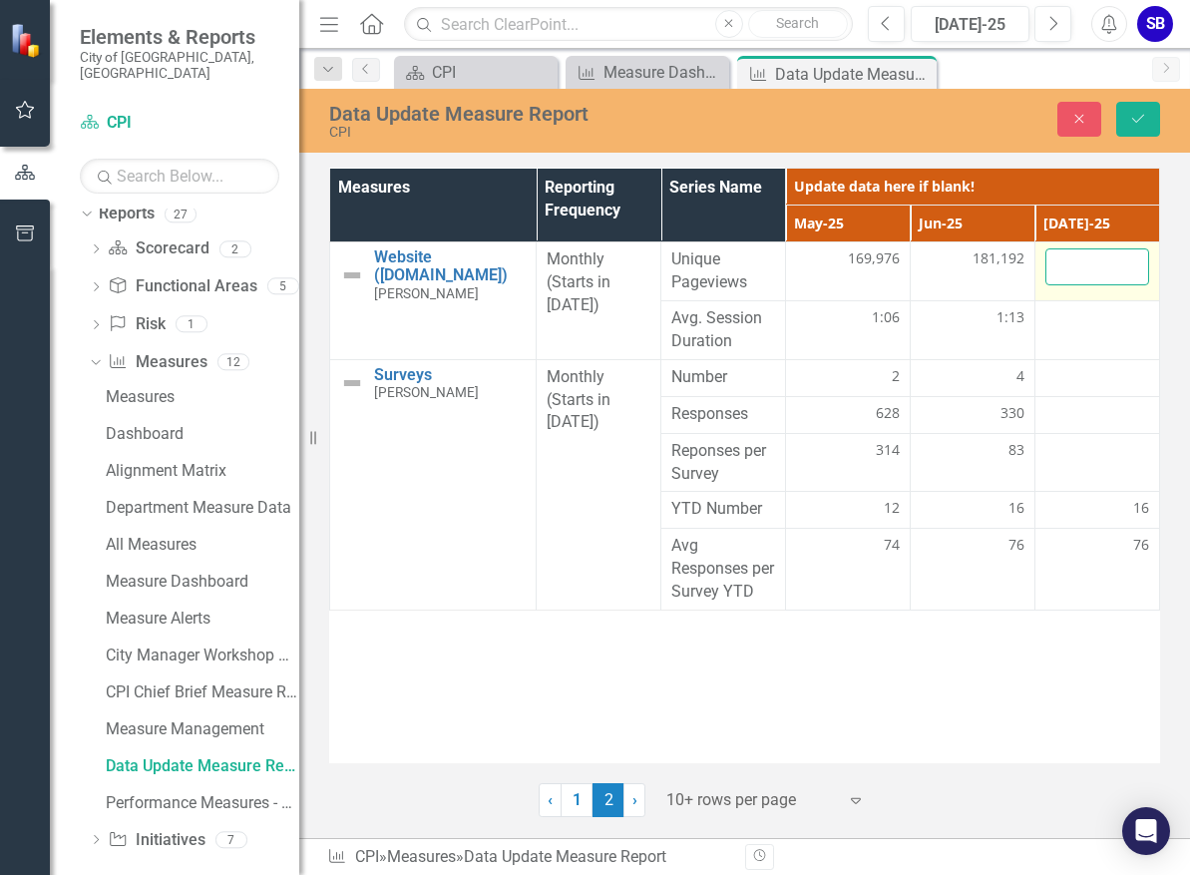
click at [1080, 273] on input "number" at bounding box center [1097, 266] width 104 height 37
type input "194581"
click at [1145, 119] on icon "Save" at bounding box center [1138, 119] width 18 height 14
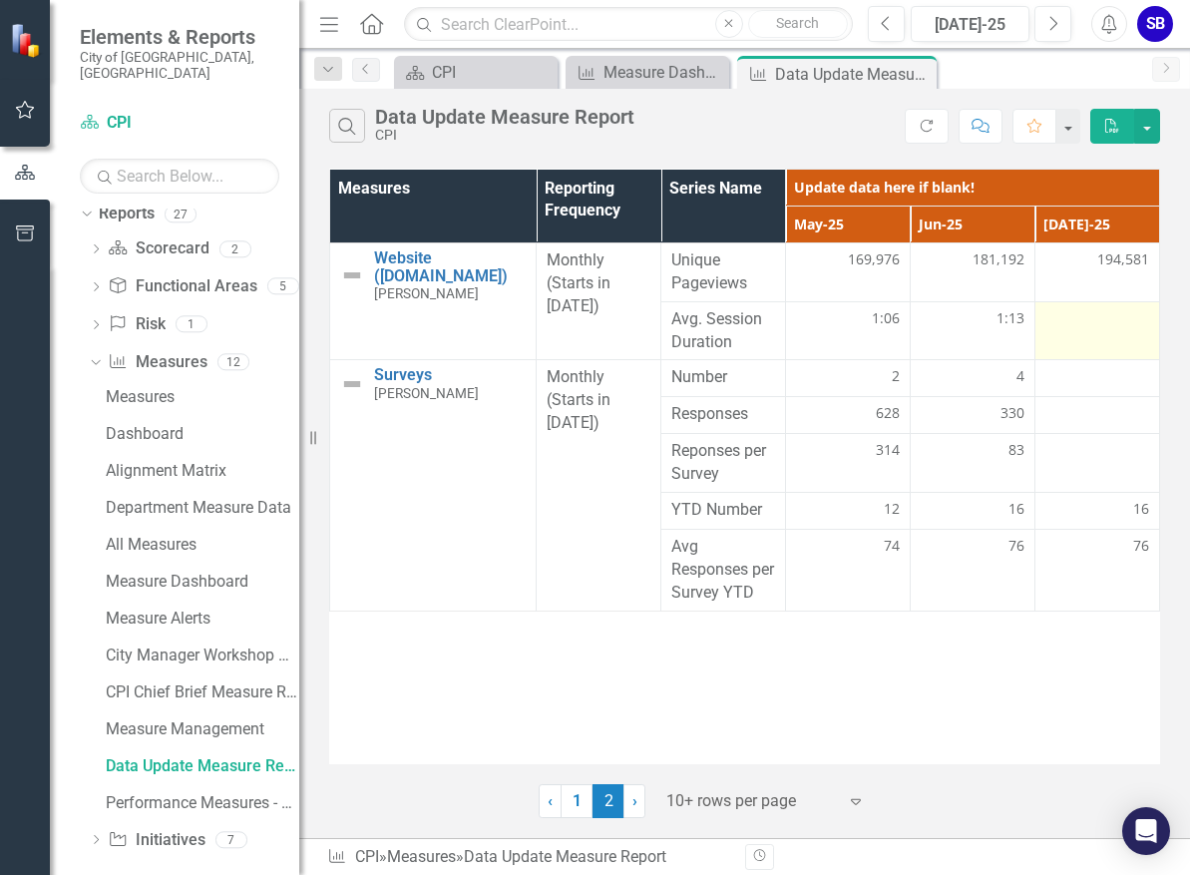
click at [1083, 315] on div at bounding box center [1097, 320] width 104 height 24
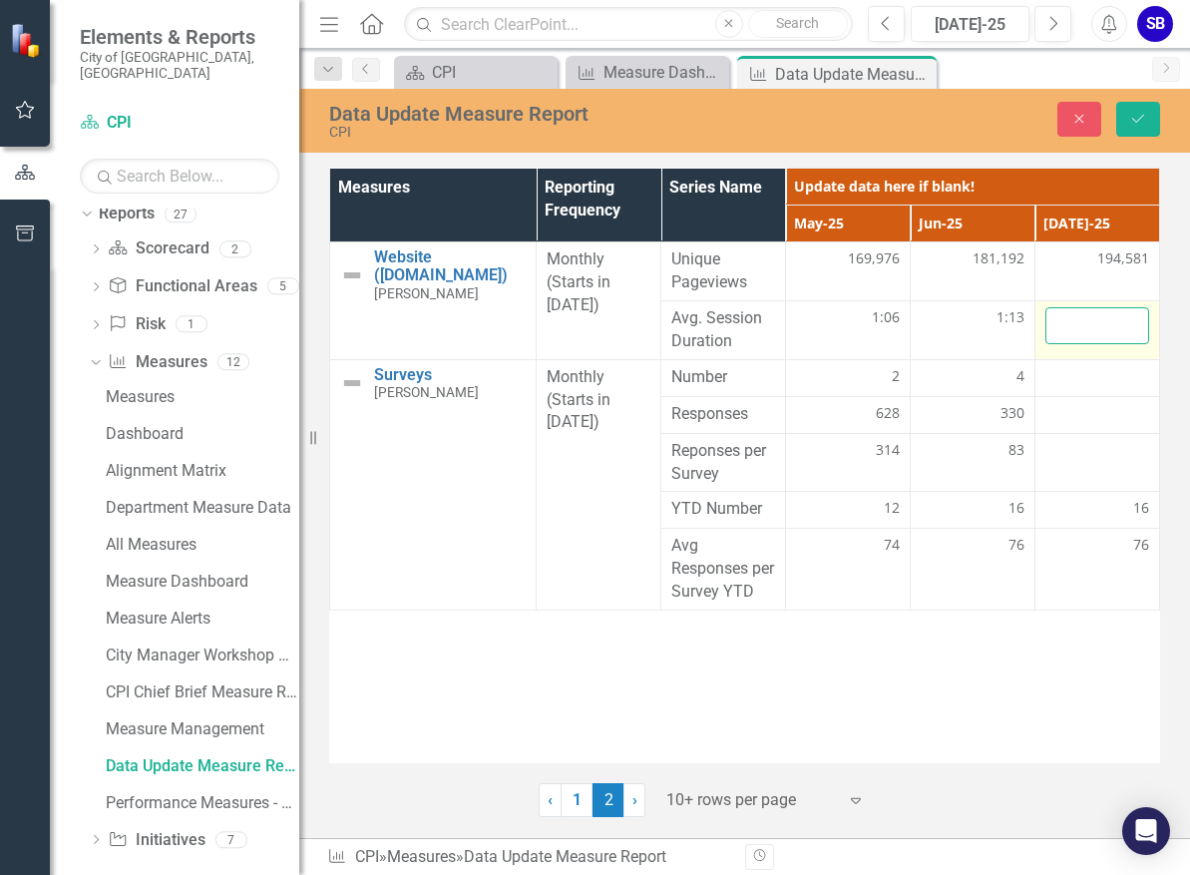
click at [1082, 315] on input "number" at bounding box center [1097, 325] width 104 height 37
type input "1.14"
click at [1147, 123] on button "Save" at bounding box center [1138, 119] width 44 height 35
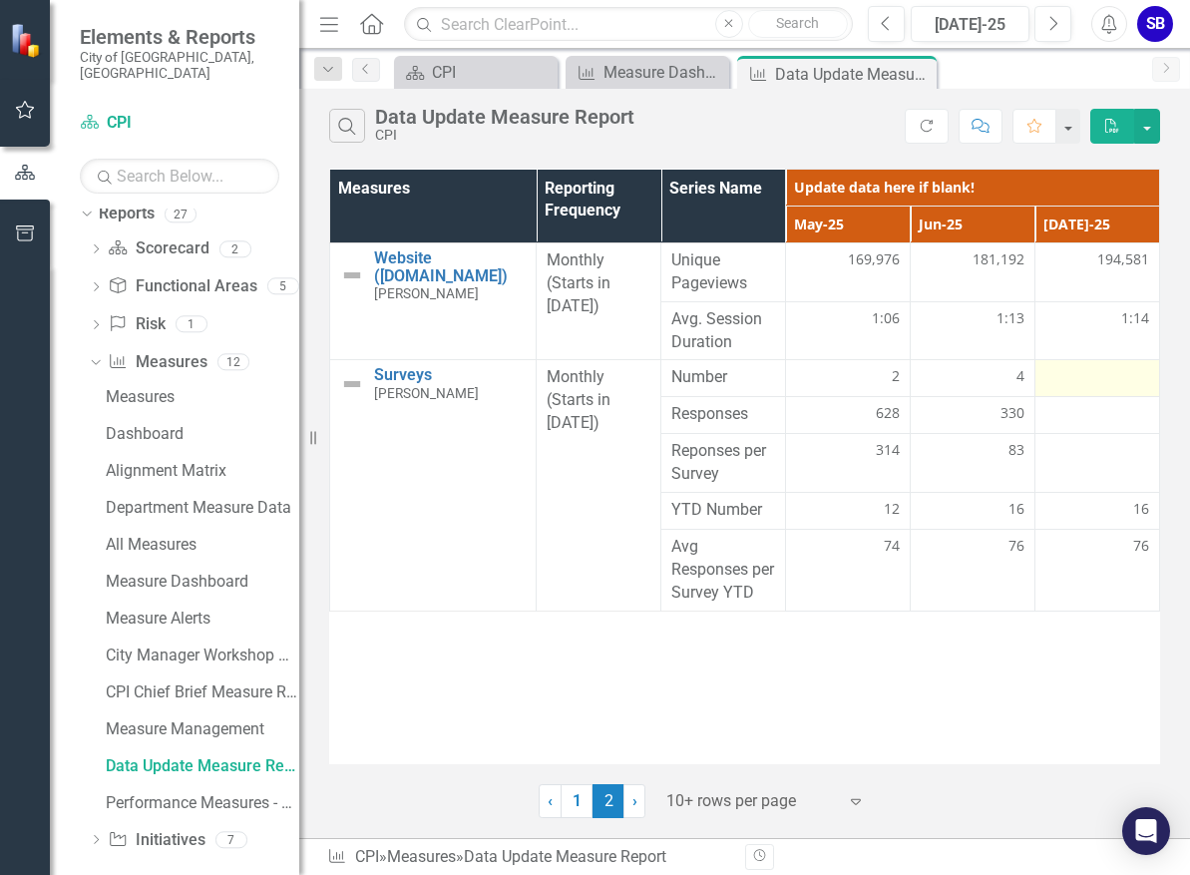
click at [1092, 376] on div at bounding box center [1097, 378] width 104 height 24
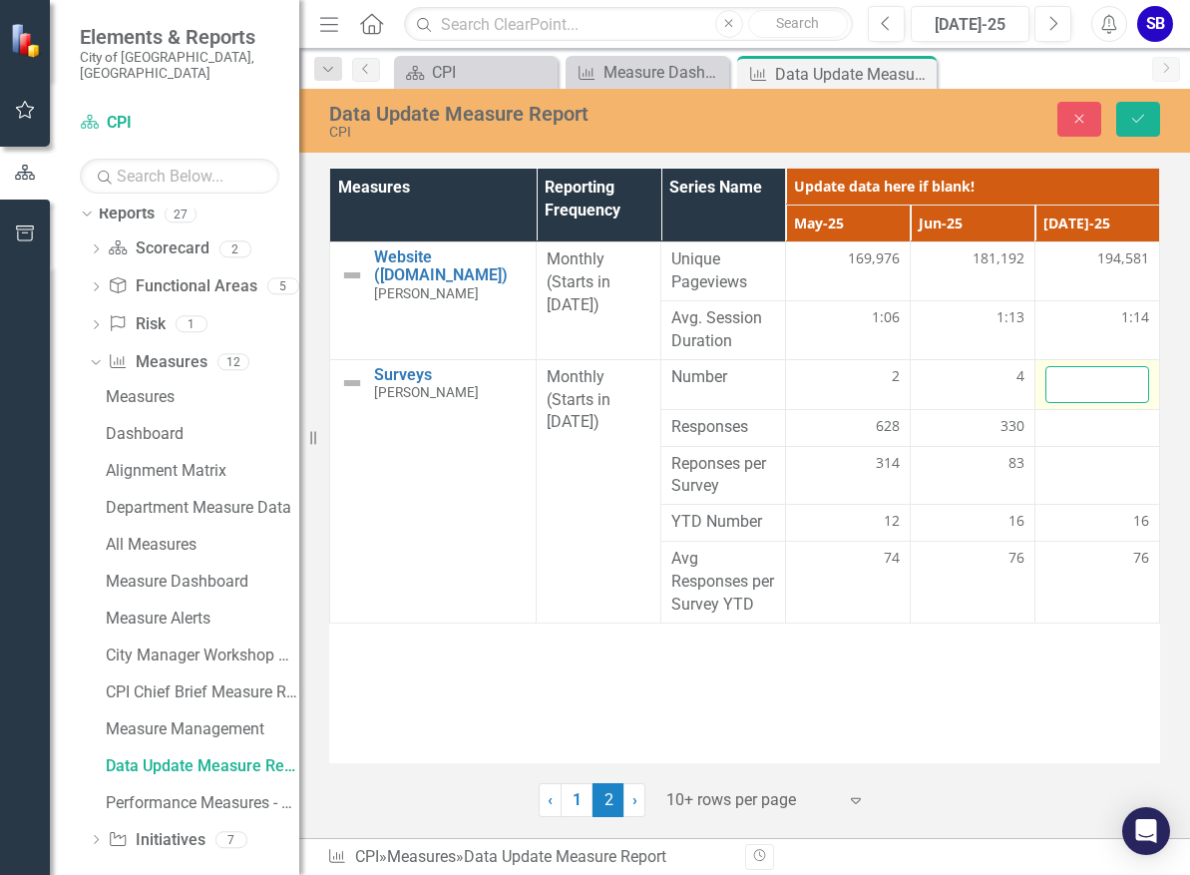
click at [1092, 376] on input "number" at bounding box center [1097, 384] width 104 height 37
type input "1"
click at [1139, 130] on button "Save" at bounding box center [1138, 119] width 44 height 35
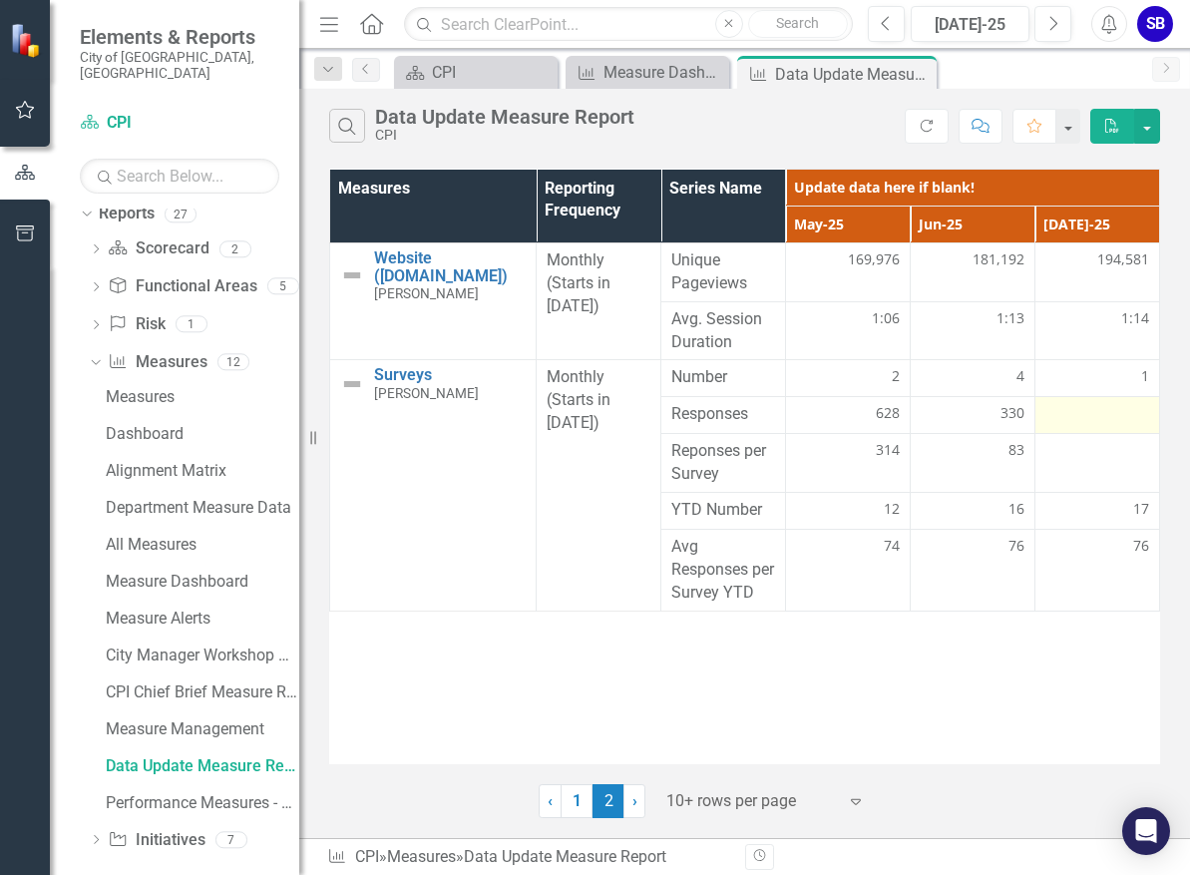
click at [1114, 418] on div at bounding box center [1097, 415] width 104 height 24
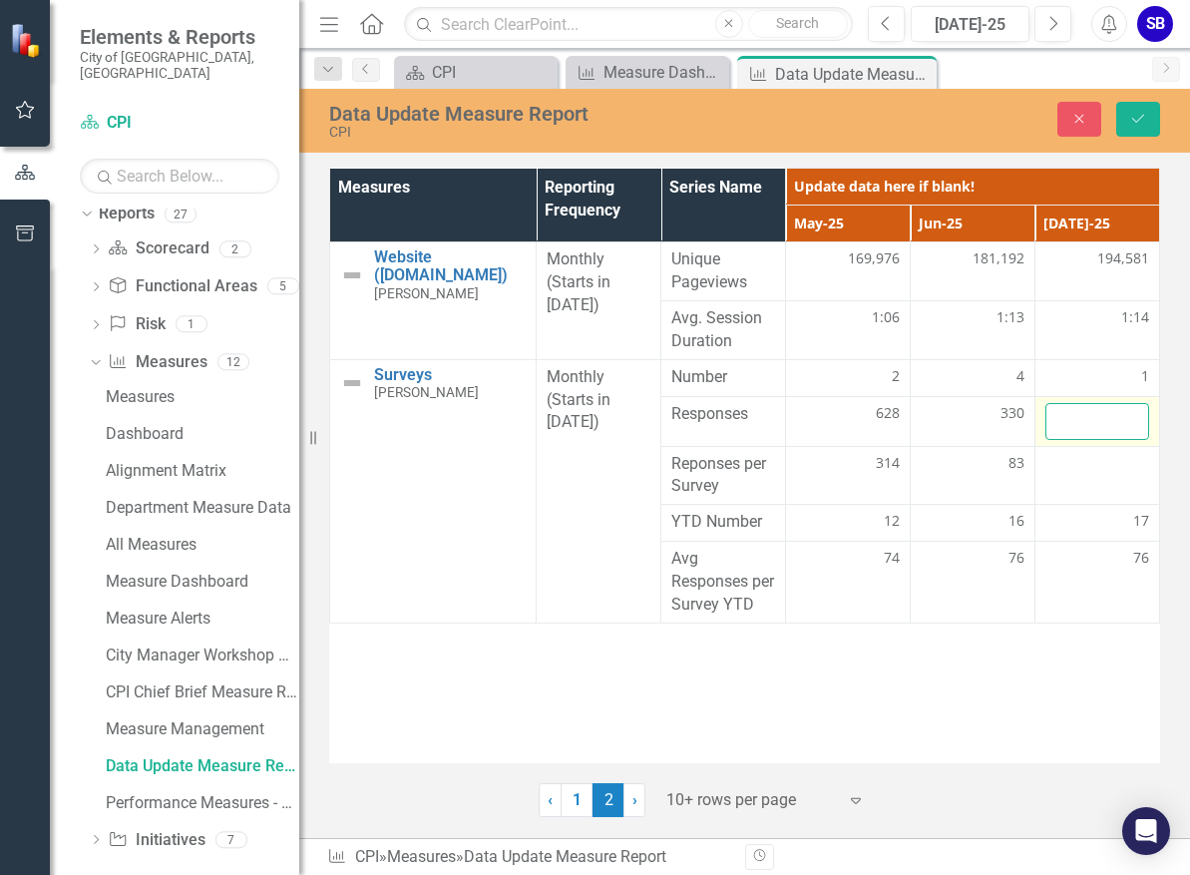
click at [1114, 418] on input "number" at bounding box center [1097, 421] width 104 height 37
type input "70"
click at [1152, 131] on button "Save" at bounding box center [1138, 119] width 44 height 35
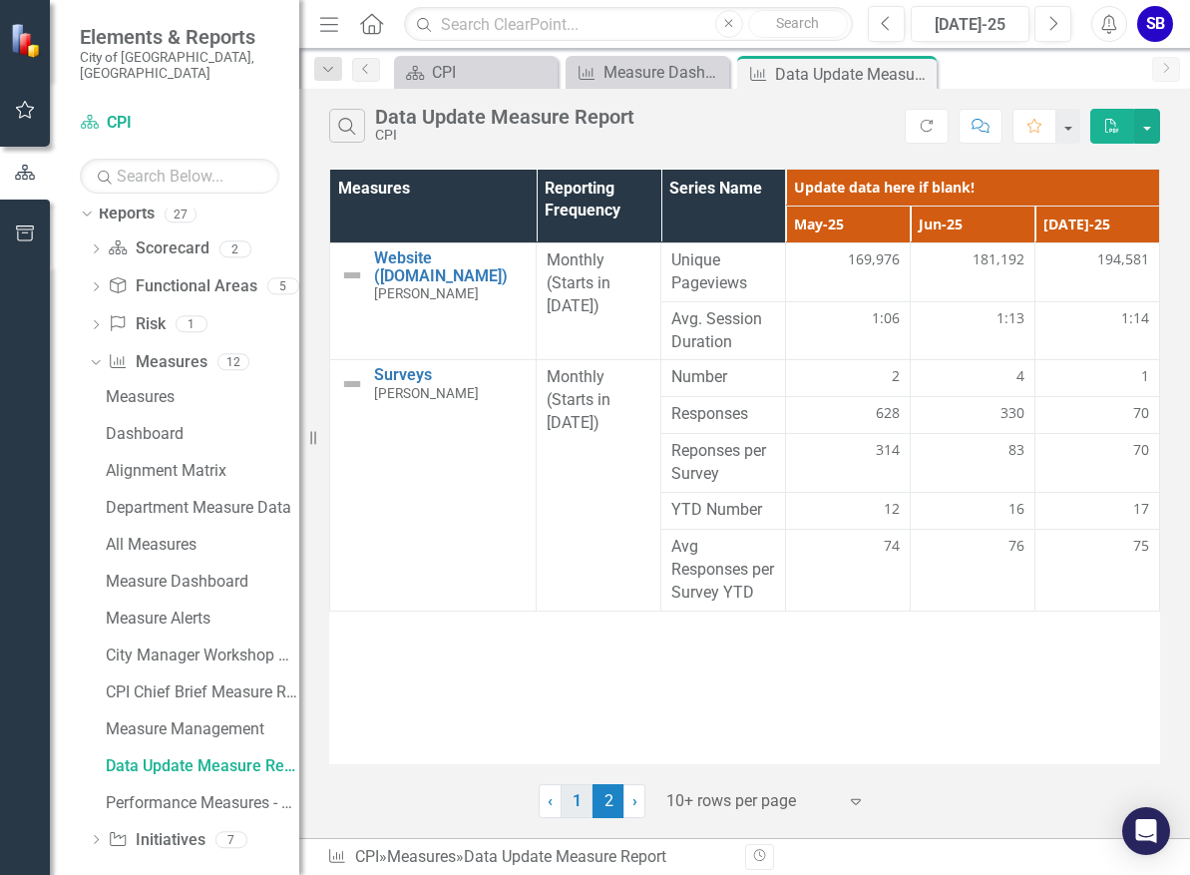
click at [581, 805] on link "1" at bounding box center [577, 801] width 32 height 34
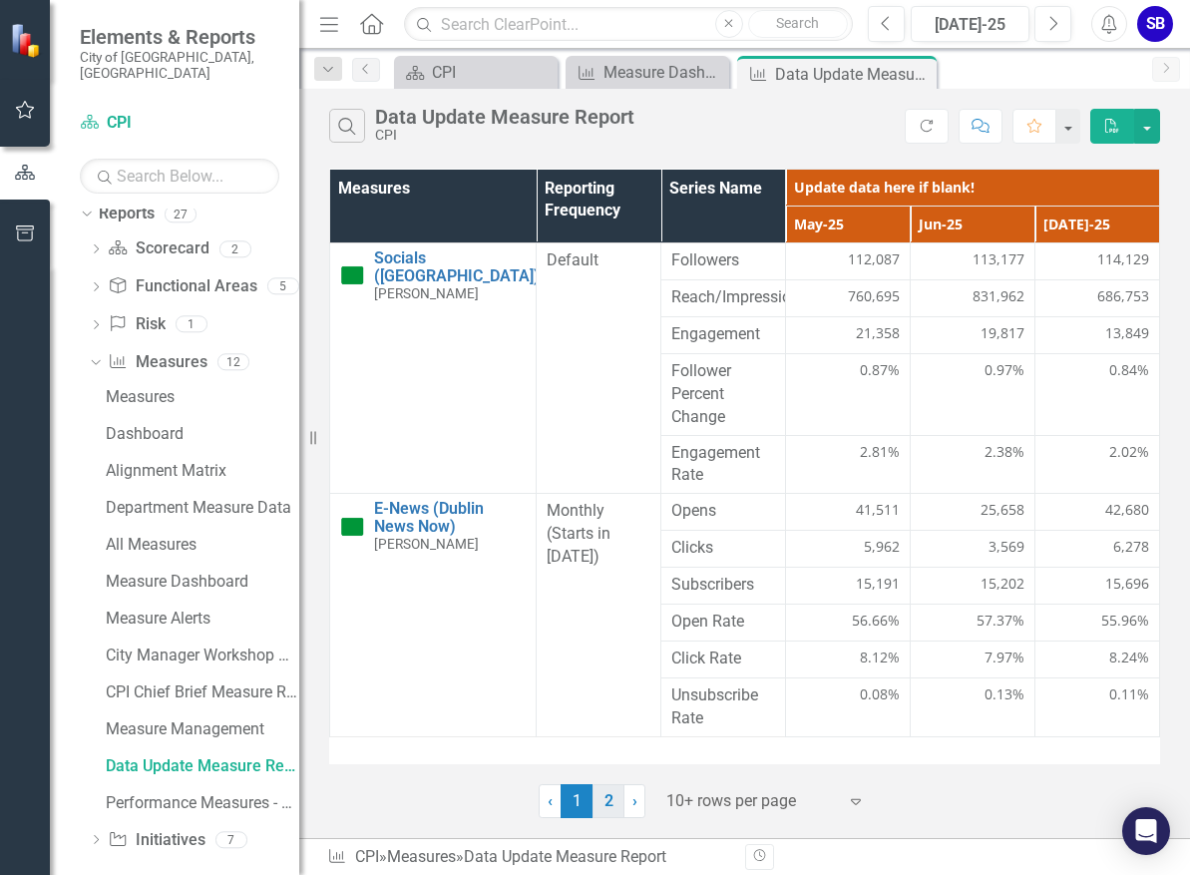
click at [617, 808] on link "2" at bounding box center [609, 801] width 32 height 34
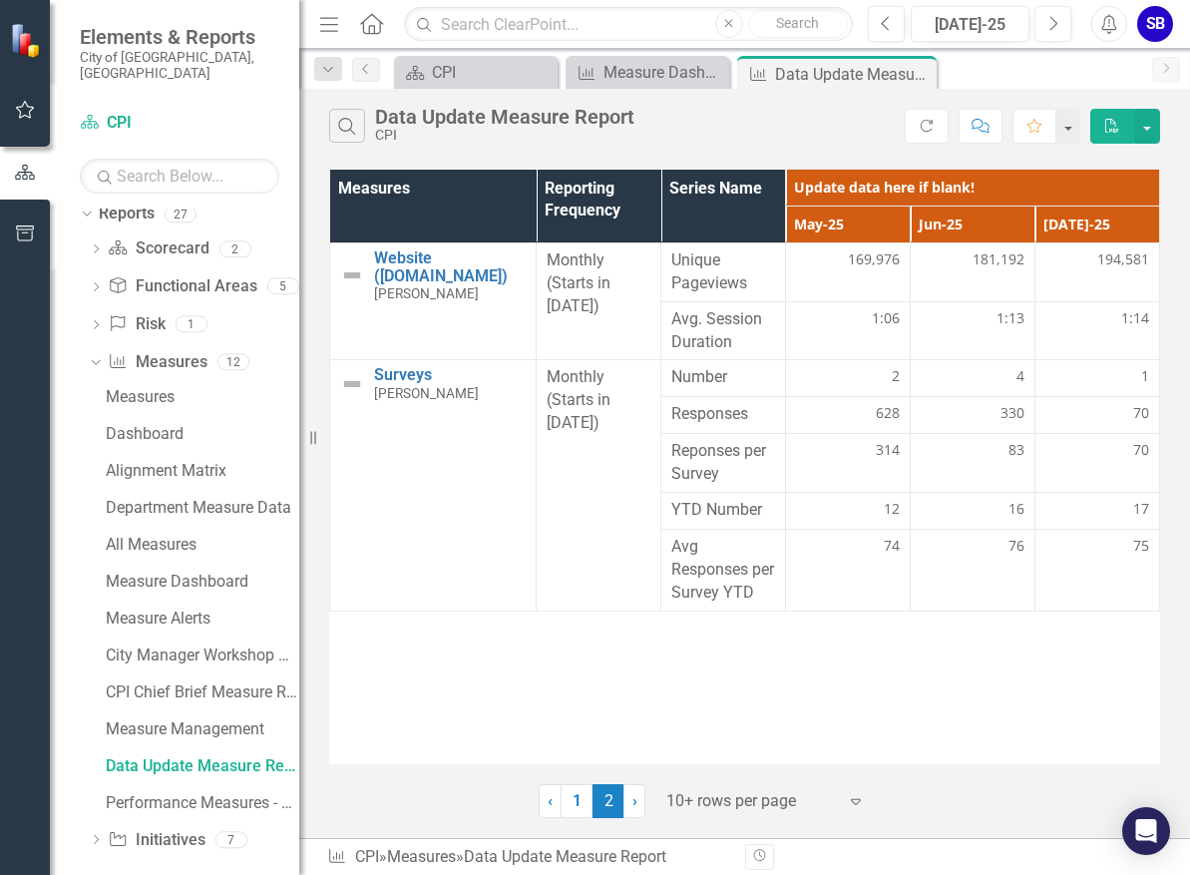
click at [829, 747] on div "Measures Reporting Frequency Series Name Update data here if blank! May-25 Jun-…" at bounding box center [744, 467] width 831 height 596
click at [656, 71] on div "Measure Dashboard" at bounding box center [652, 72] width 96 height 25
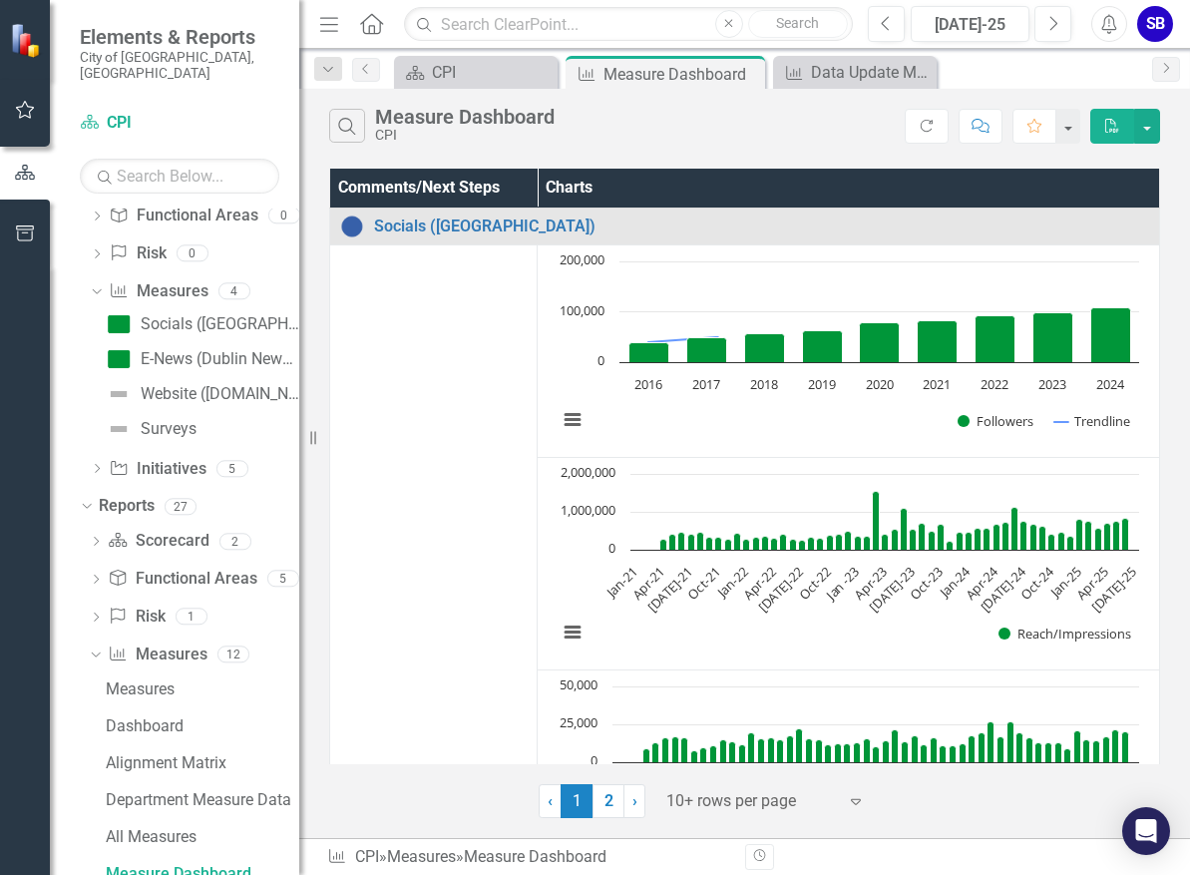
scroll to position [83, 0]
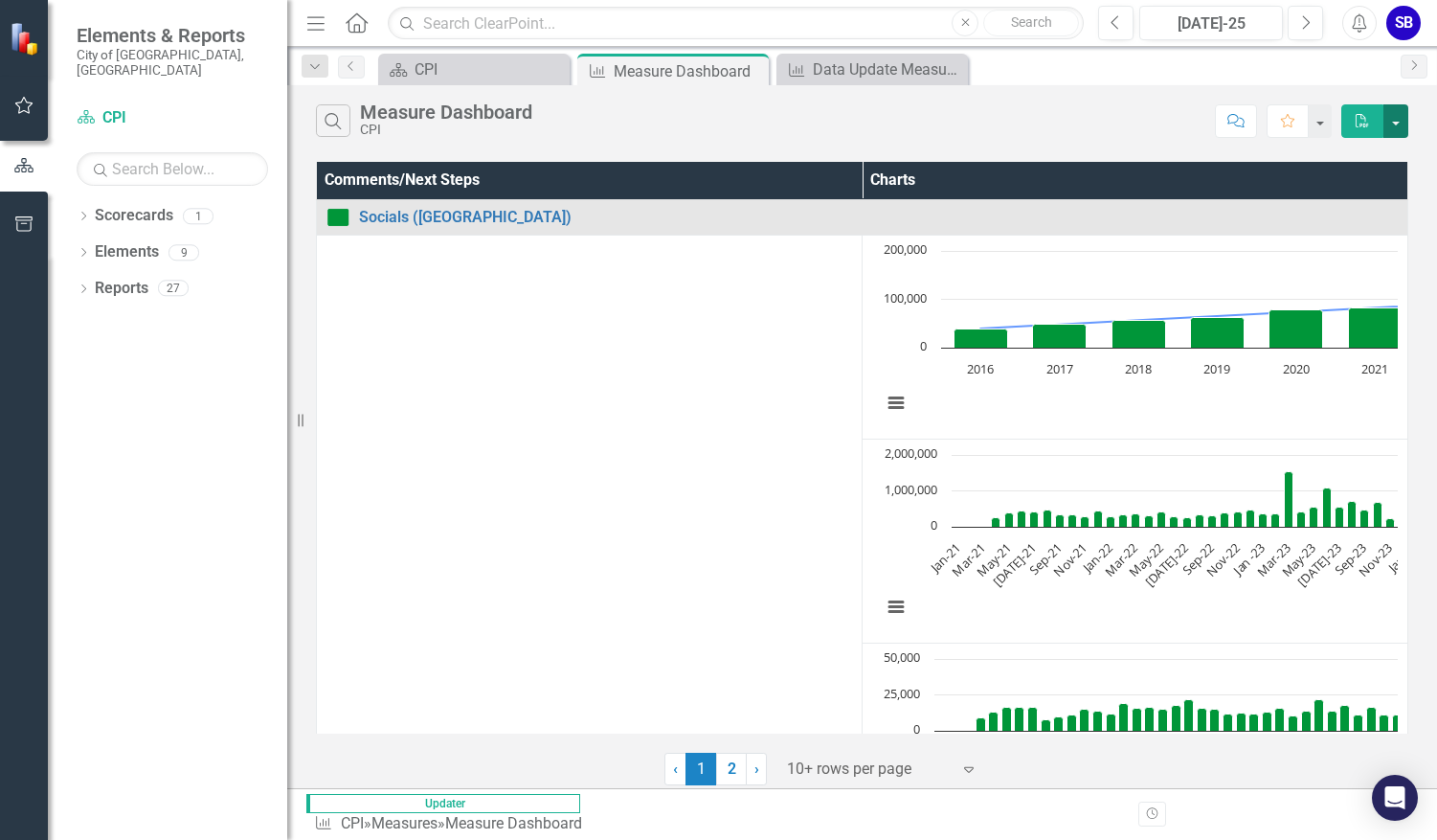
click at [1141, 123] on button "button" at bounding box center [1397, 121] width 25 height 34
click at [1141, 149] on link "PDF Export to PDF" at bounding box center [1332, 156] width 152 height 36
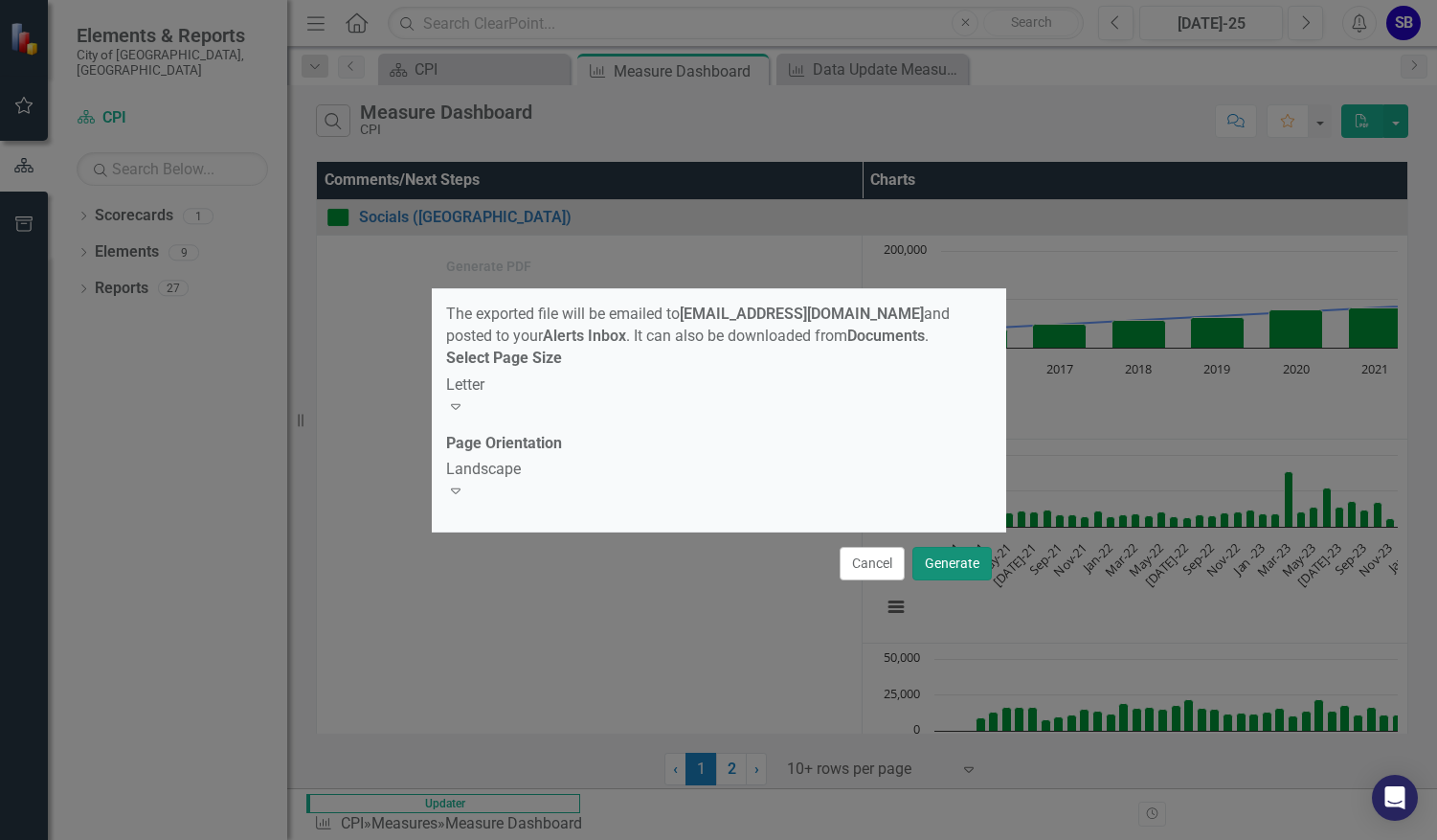
click at [959, 562] on button "Generate" at bounding box center [952, 564] width 80 height 34
